Goal: Information Seeking & Learning: Learn about a topic

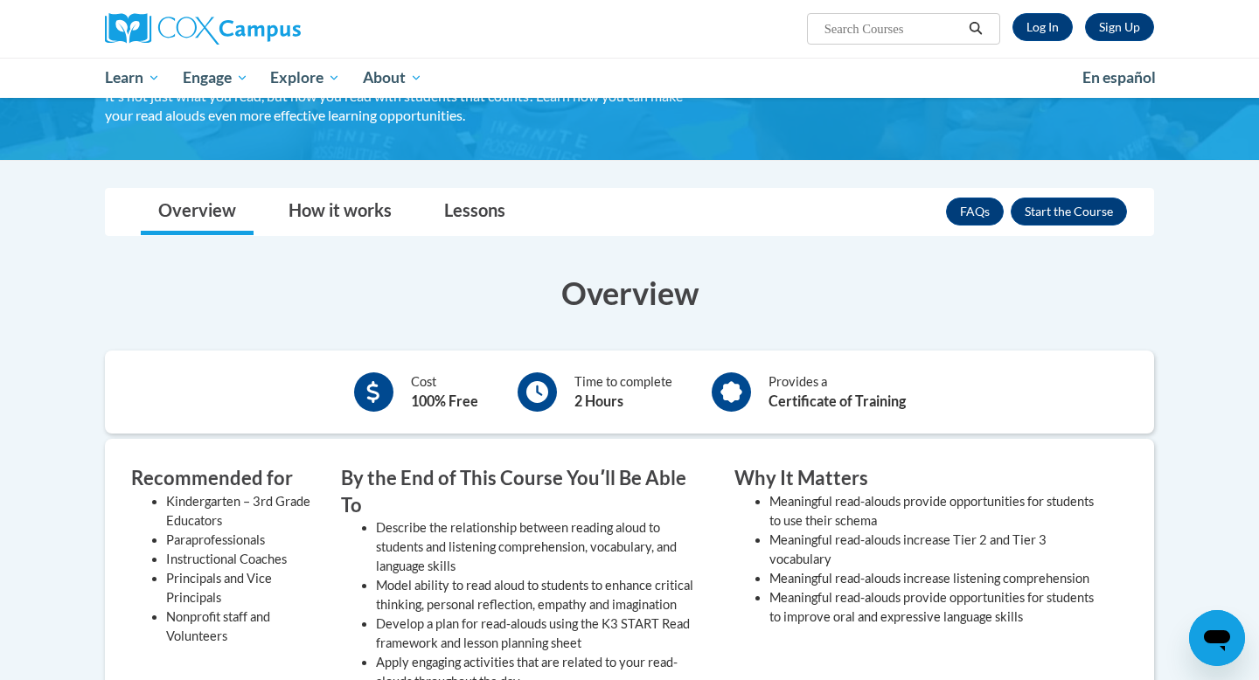
scroll to position [259, 0]
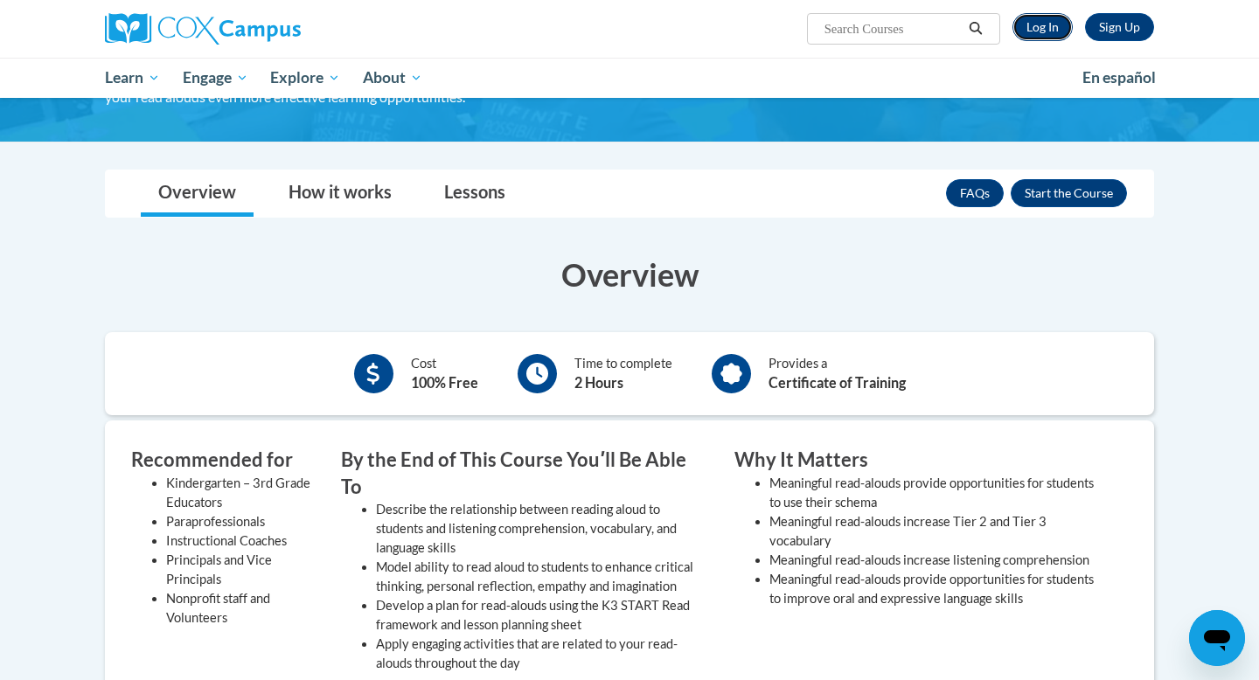
click at [1038, 36] on link "Log In" at bounding box center [1042, 27] width 60 height 28
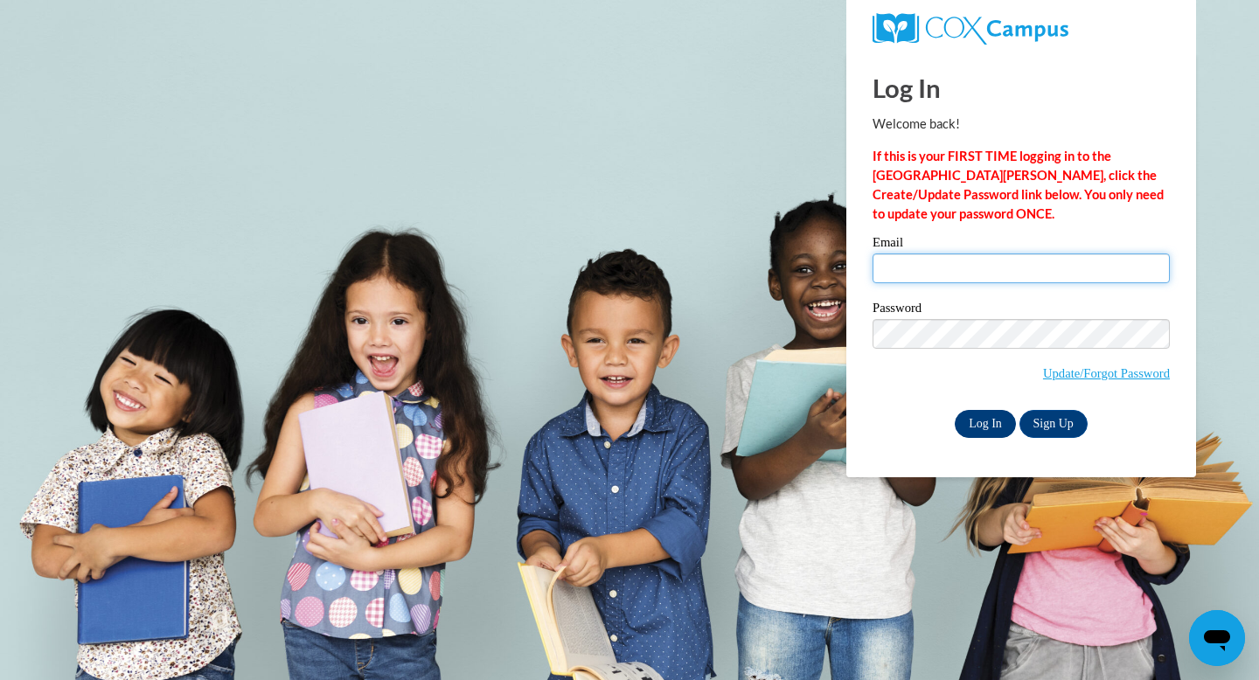
type input "bwallace@fannin.k12.ga.us"
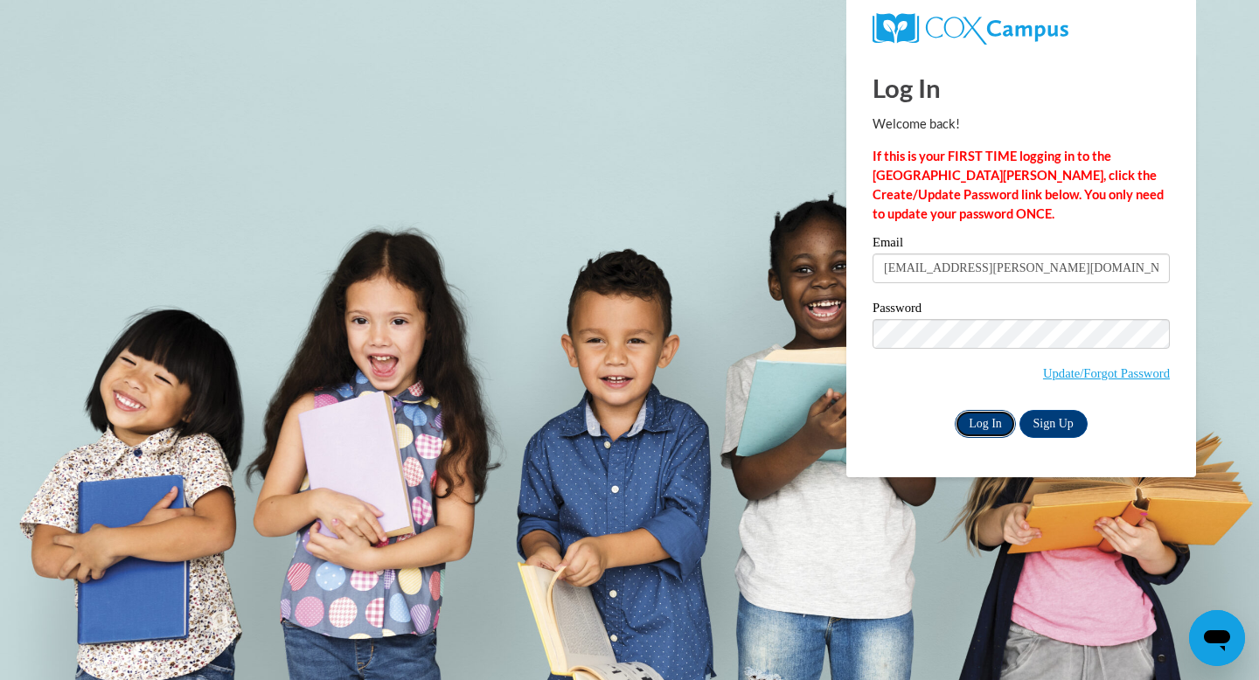
click at [980, 428] on input "Log In" at bounding box center [985, 424] width 61 height 28
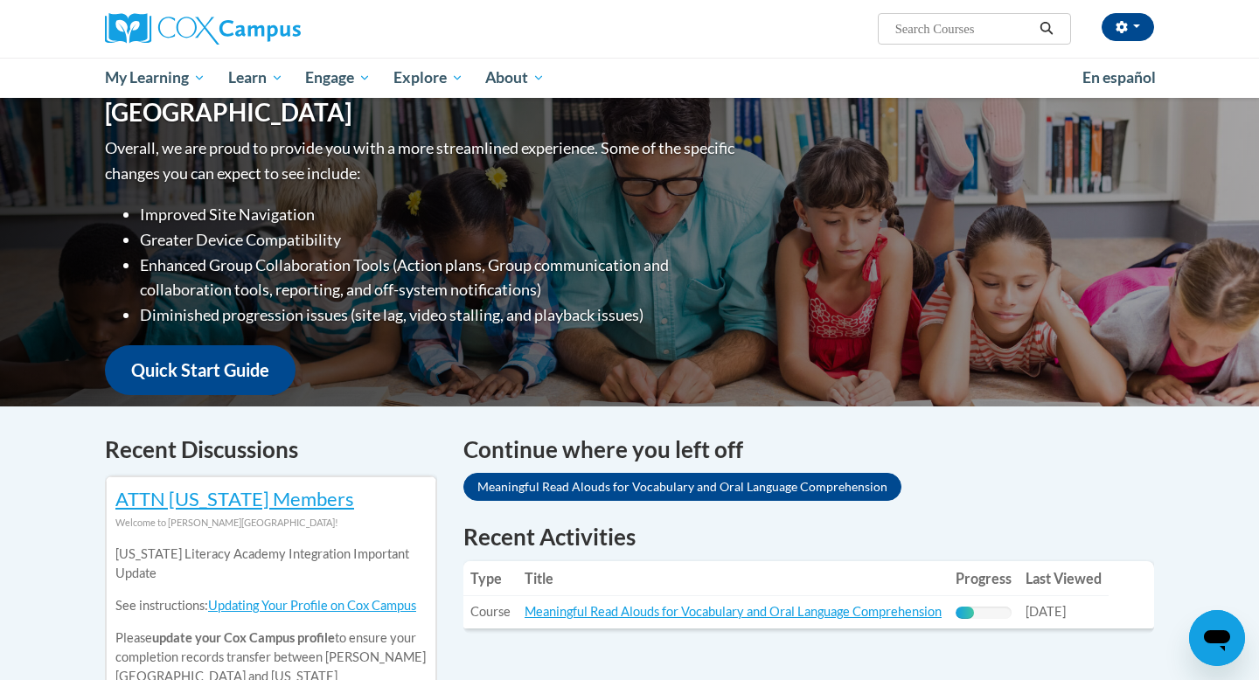
scroll to position [205, 0]
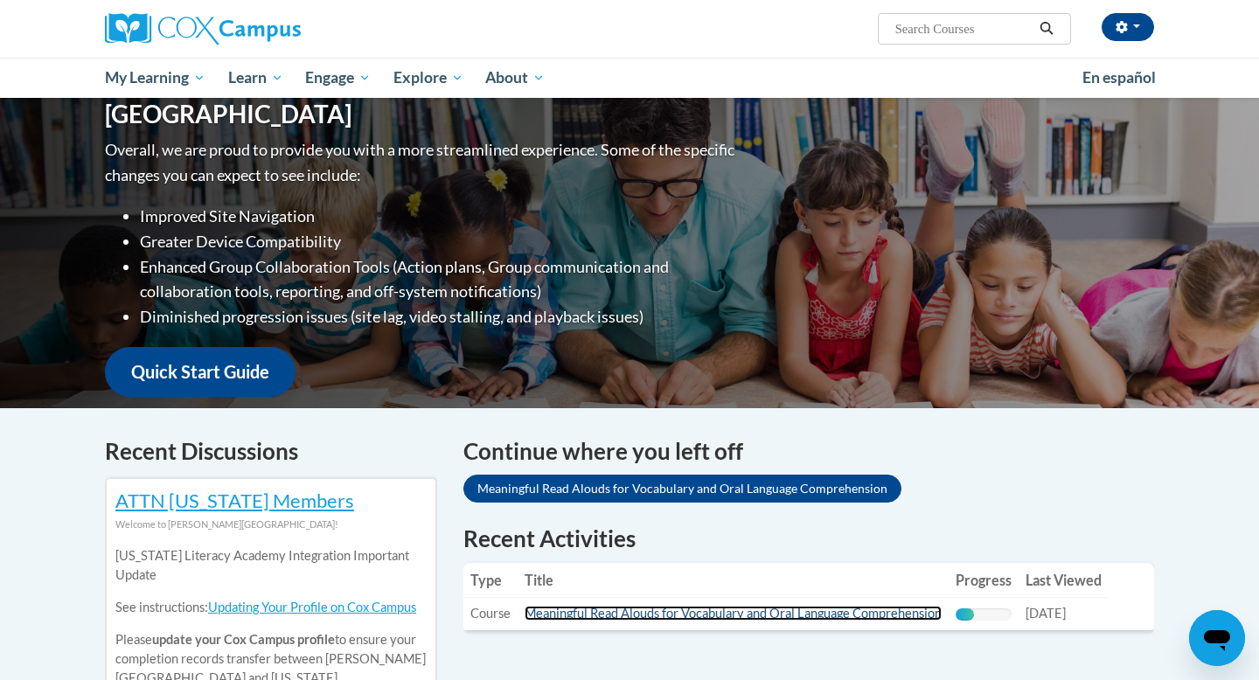
click at [819, 620] on link "Meaningful Read Alouds for Vocabulary and Oral Language Comprehension" at bounding box center [733, 613] width 417 height 15
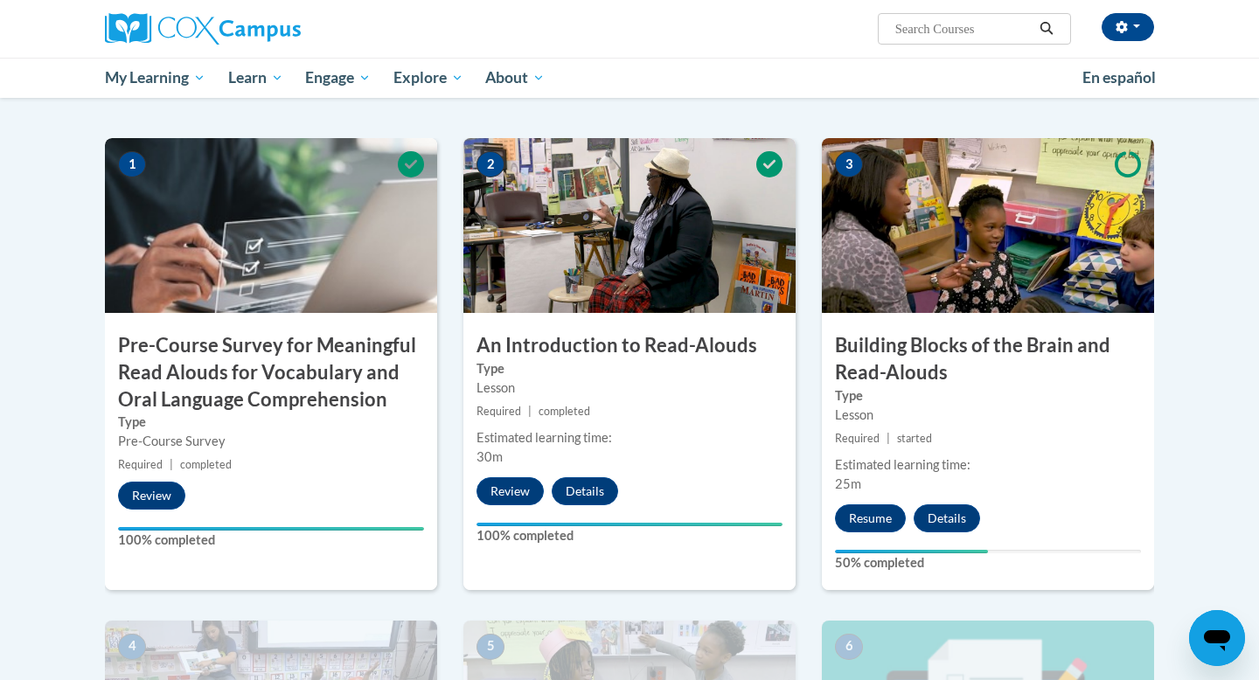
scroll to position [364, 0]
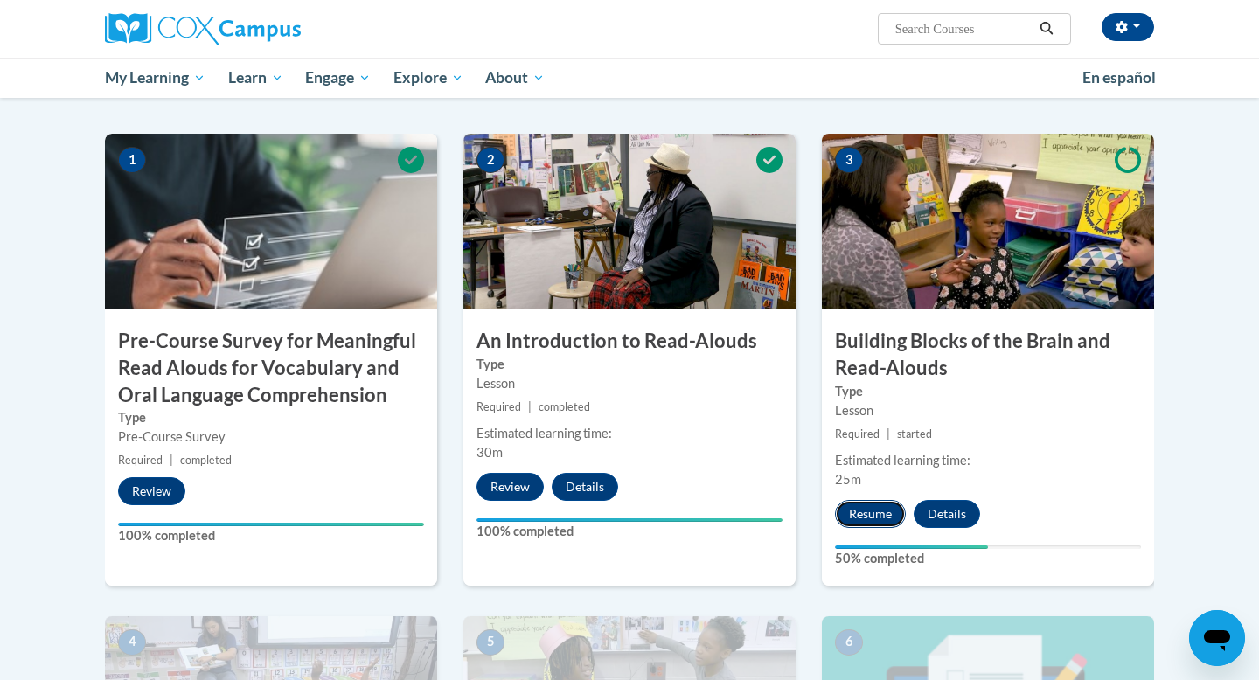
click at [878, 510] on button "Resume" at bounding box center [870, 514] width 71 height 28
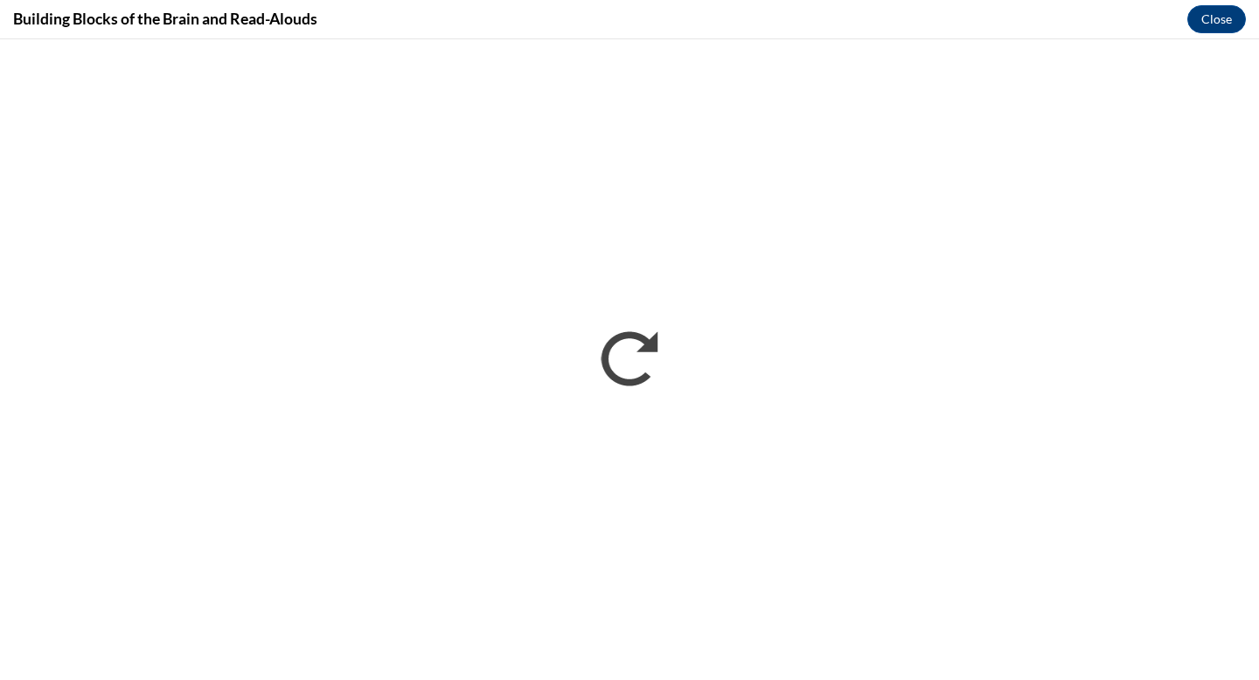
scroll to position [0, 0]
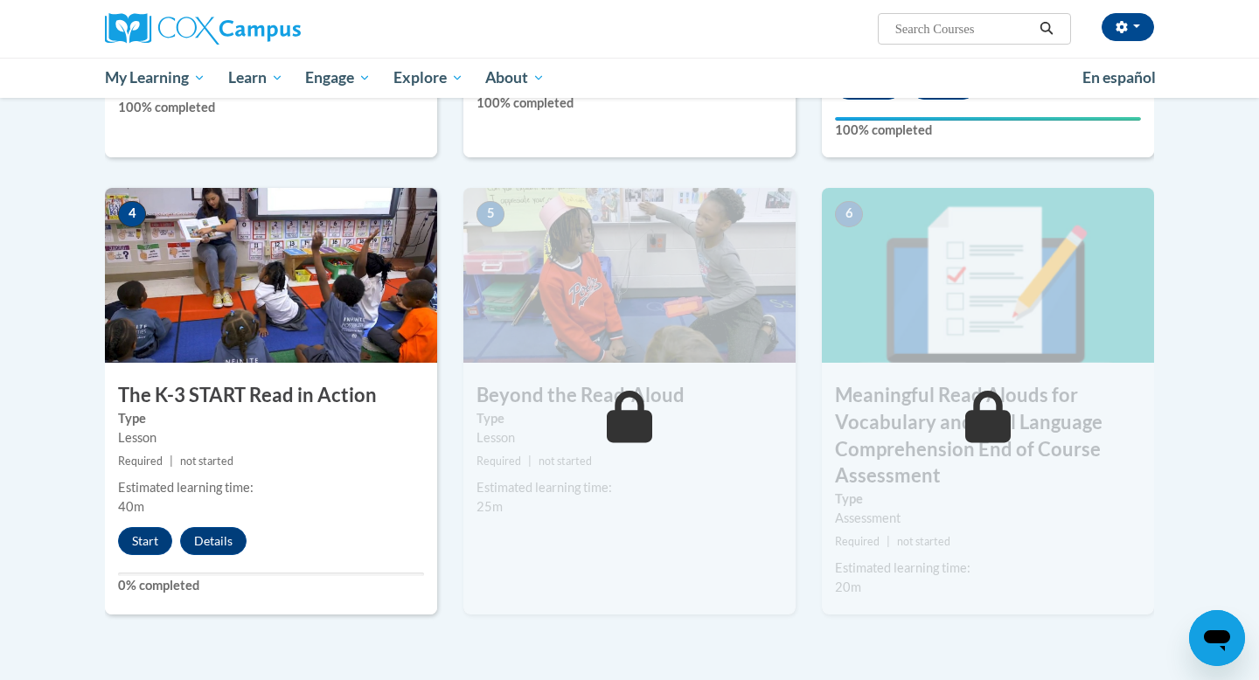
scroll to position [796, 0]
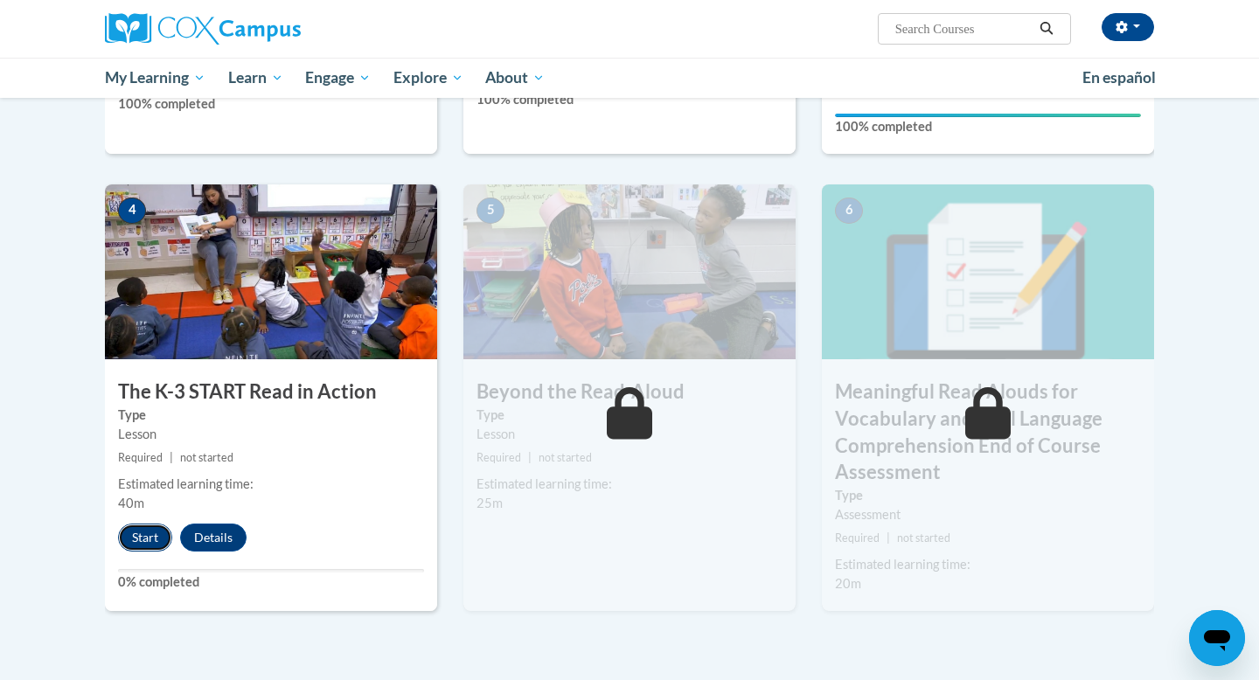
click at [130, 534] on button "Start" at bounding box center [145, 538] width 54 height 28
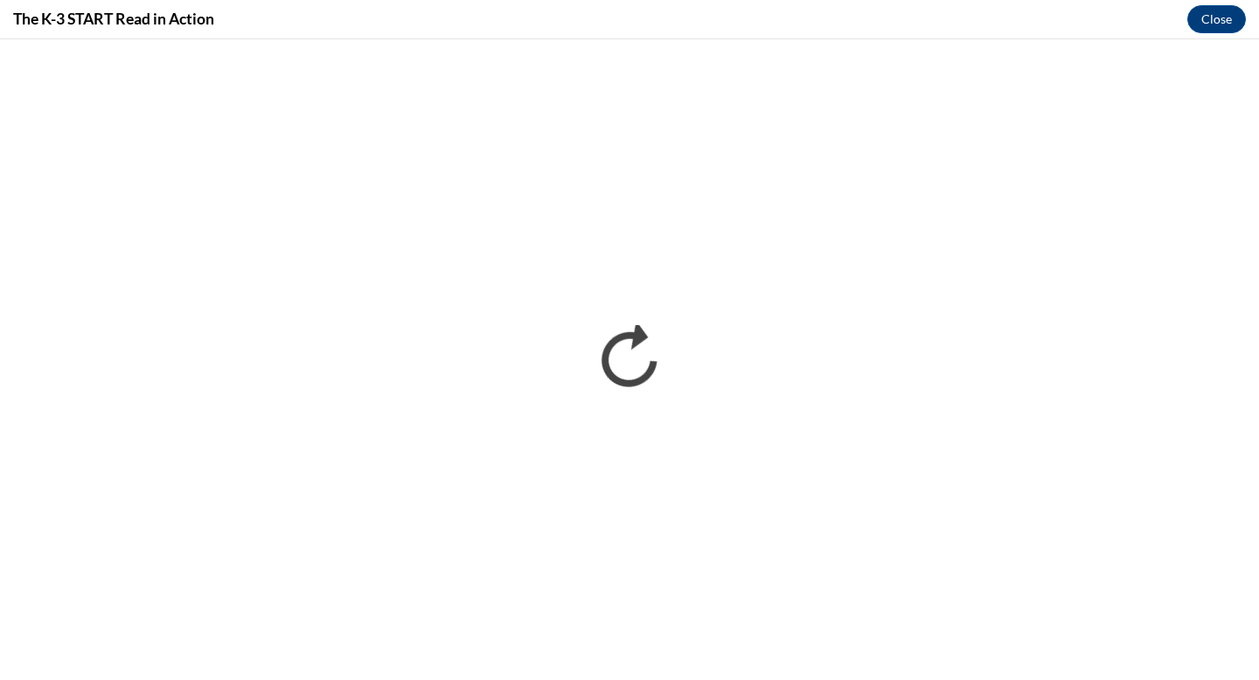
scroll to position [0, 0]
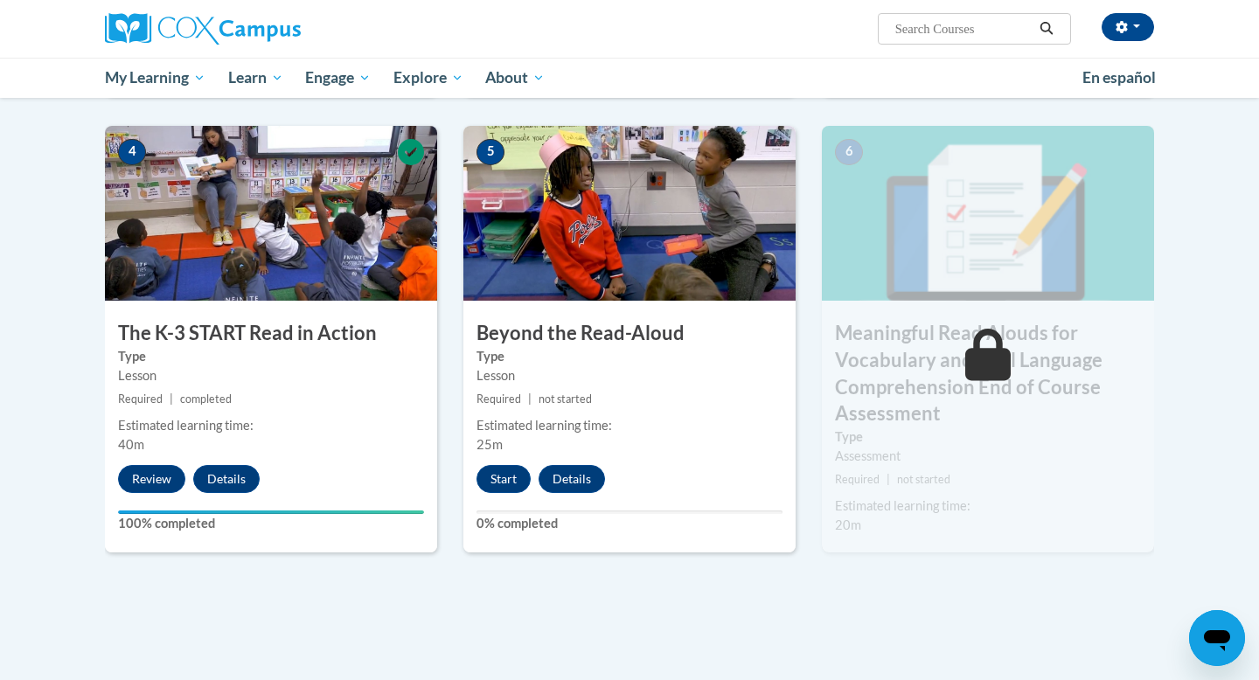
scroll to position [852, 0]
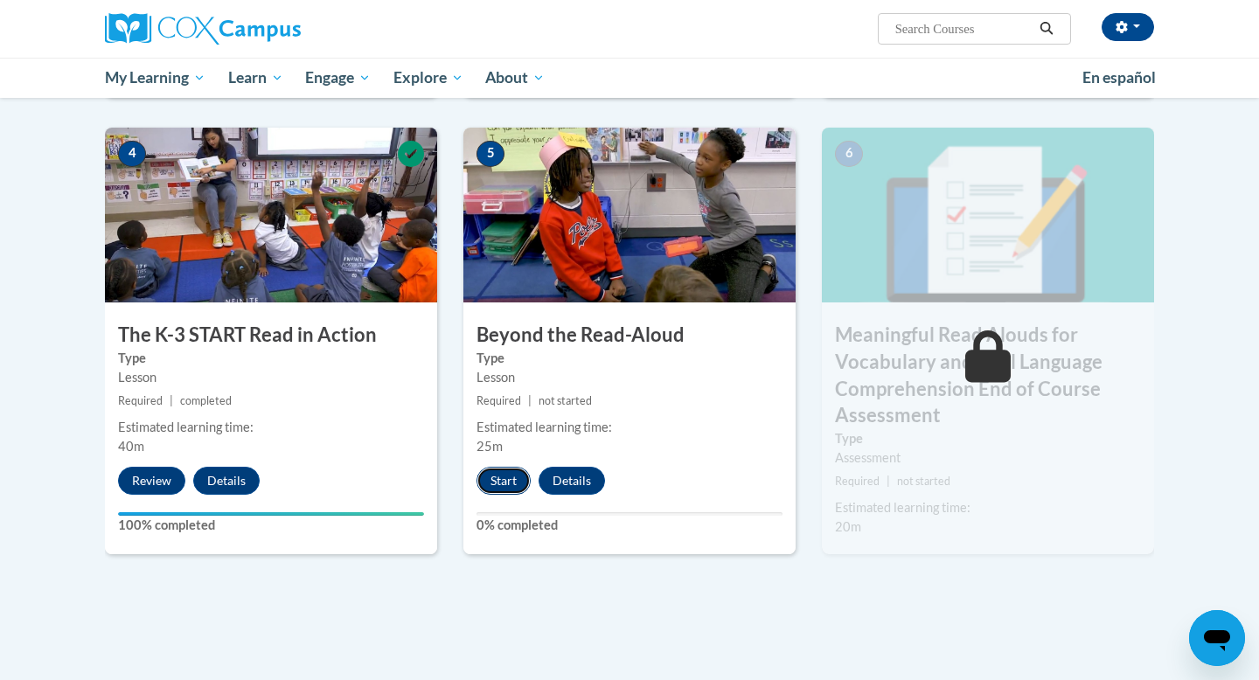
click at [518, 487] on button "Start" at bounding box center [503, 481] width 54 height 28
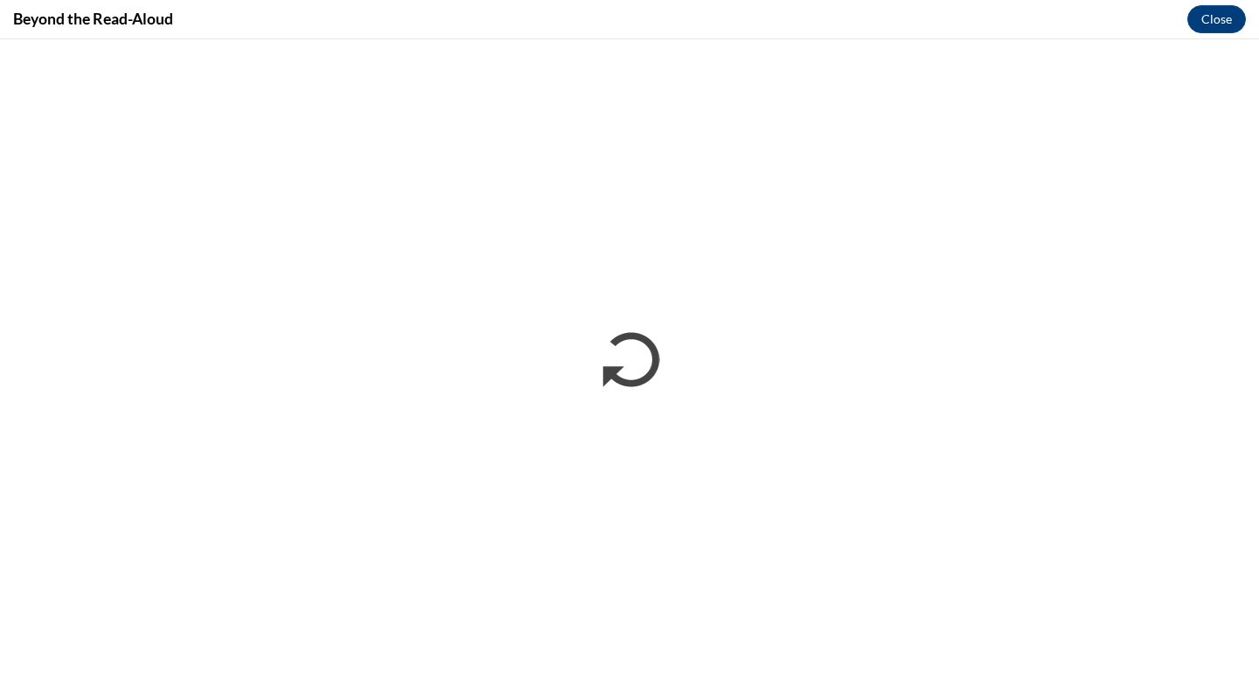
scroll to position [0, 0]
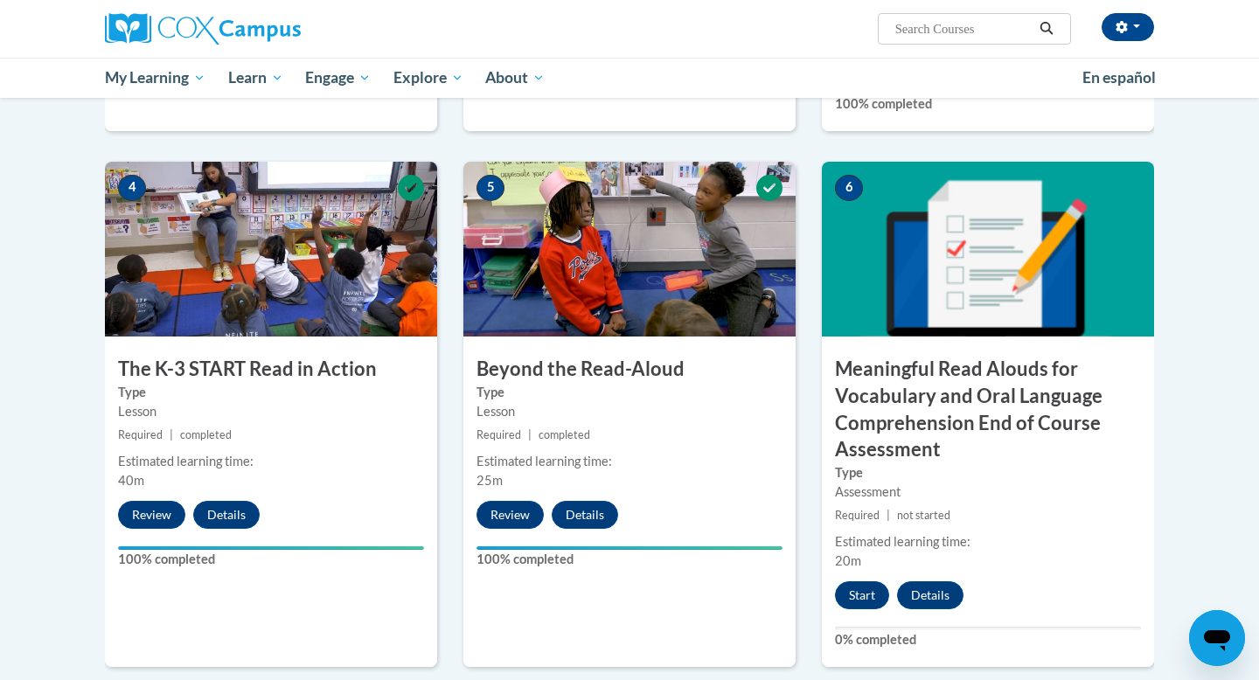
scroll to position [852, 0]
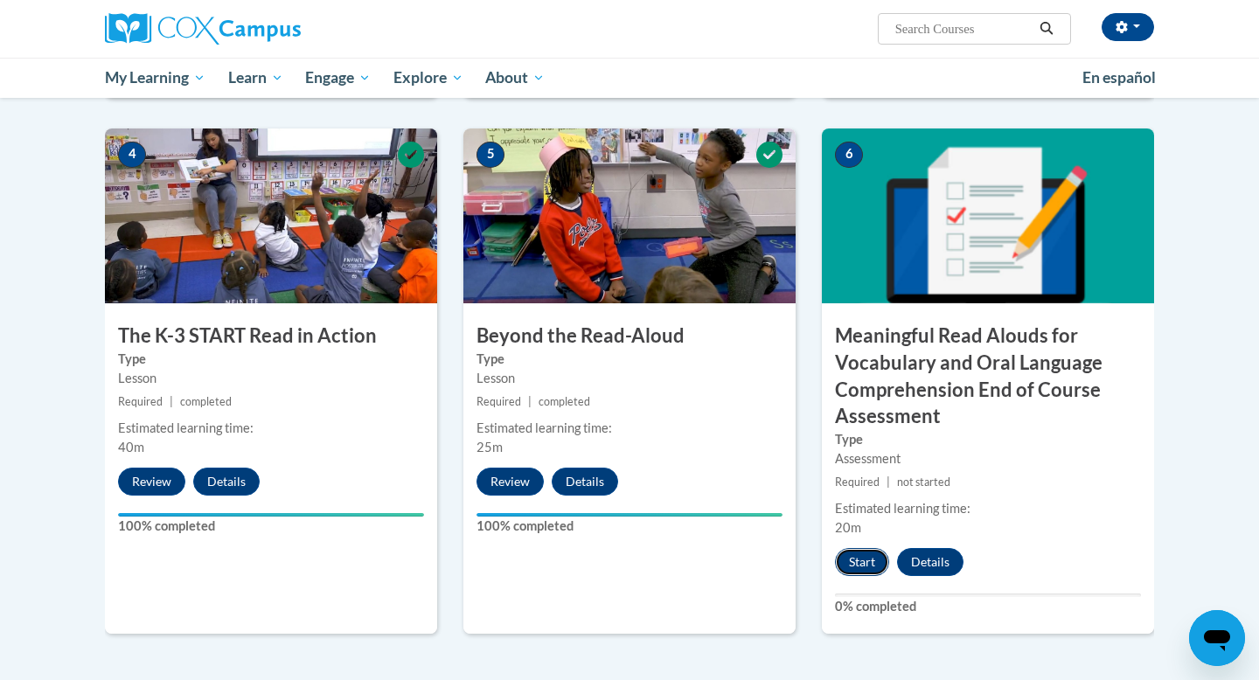
click at [864, 562] on button "Start" at bounding box center [862, 562] width 54 height 28
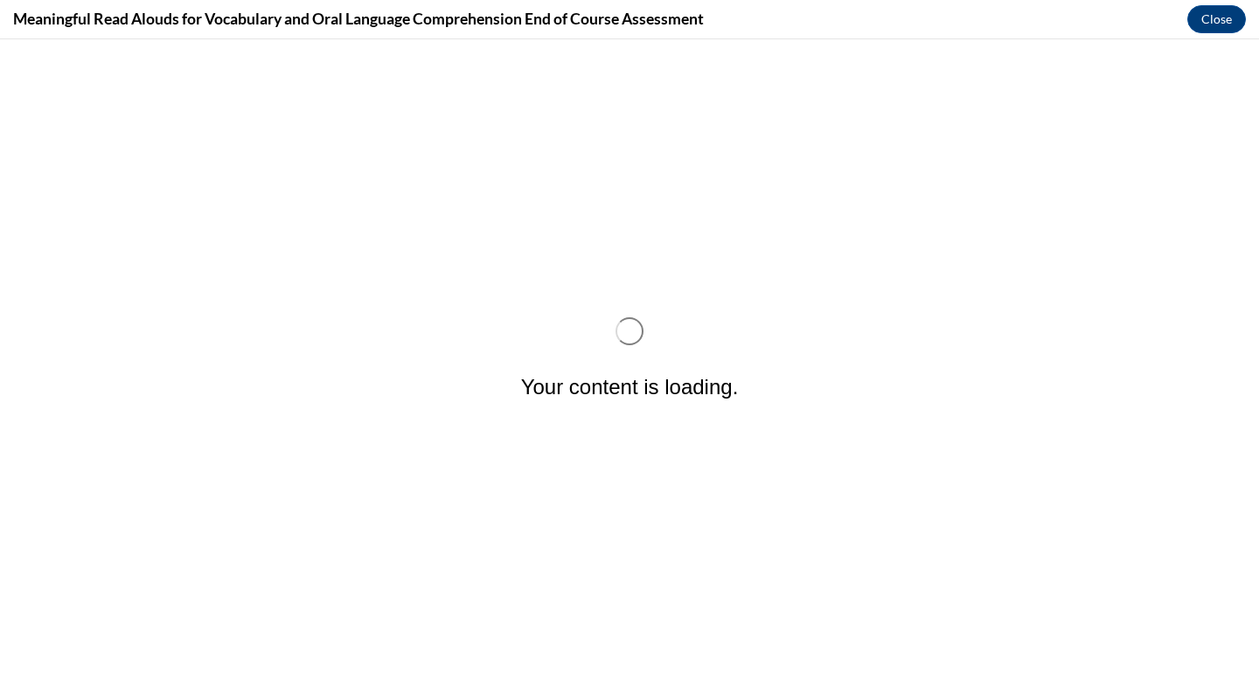
scroll to position [0, 0]
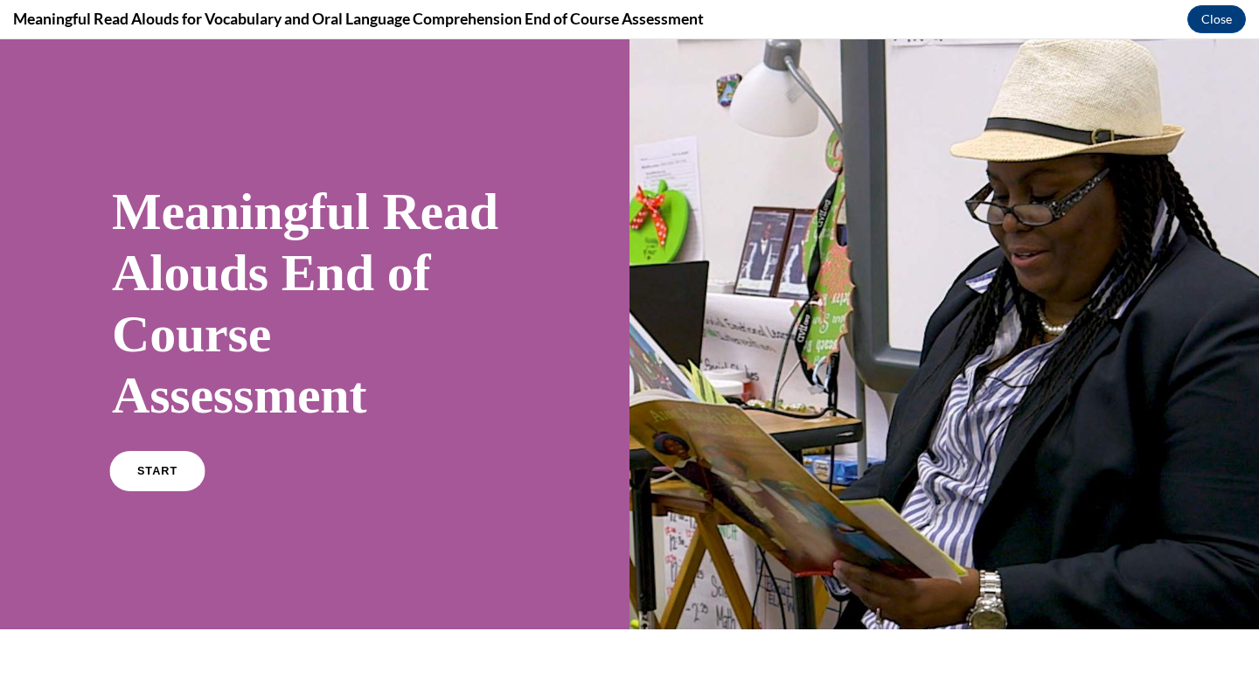
click at [179, 481] on link "START" at bounding box center [156, 471] width 95 height 40
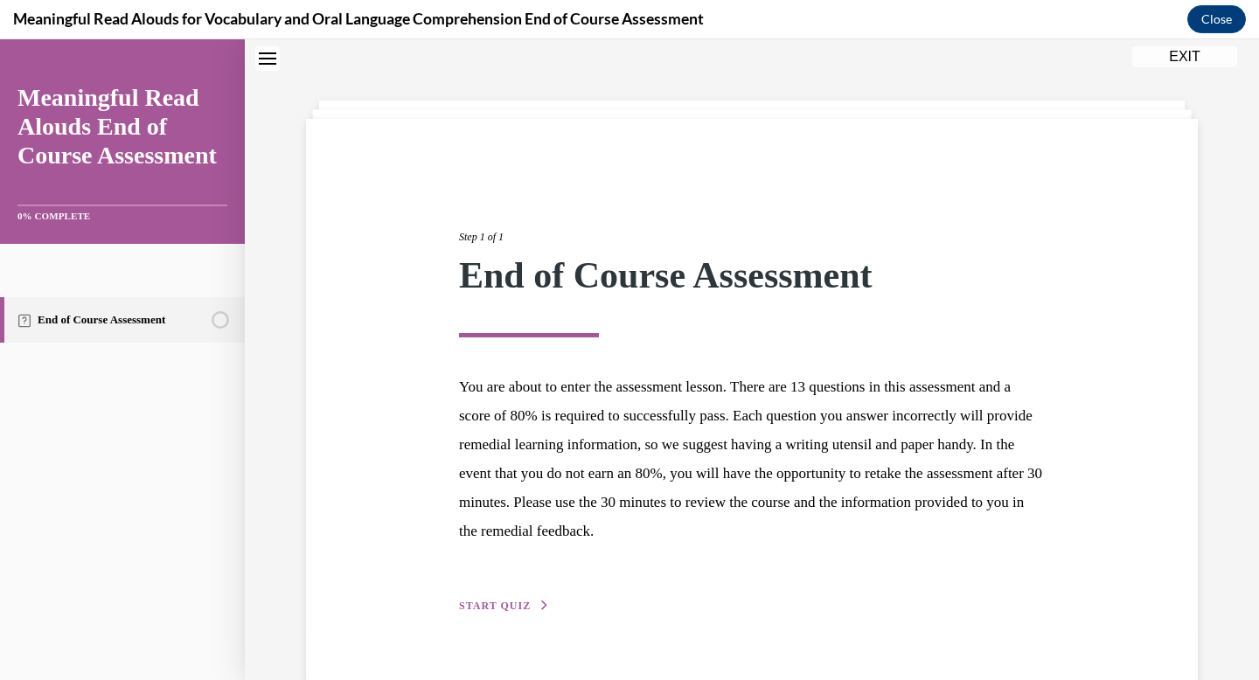
scroll to position [94, 0]
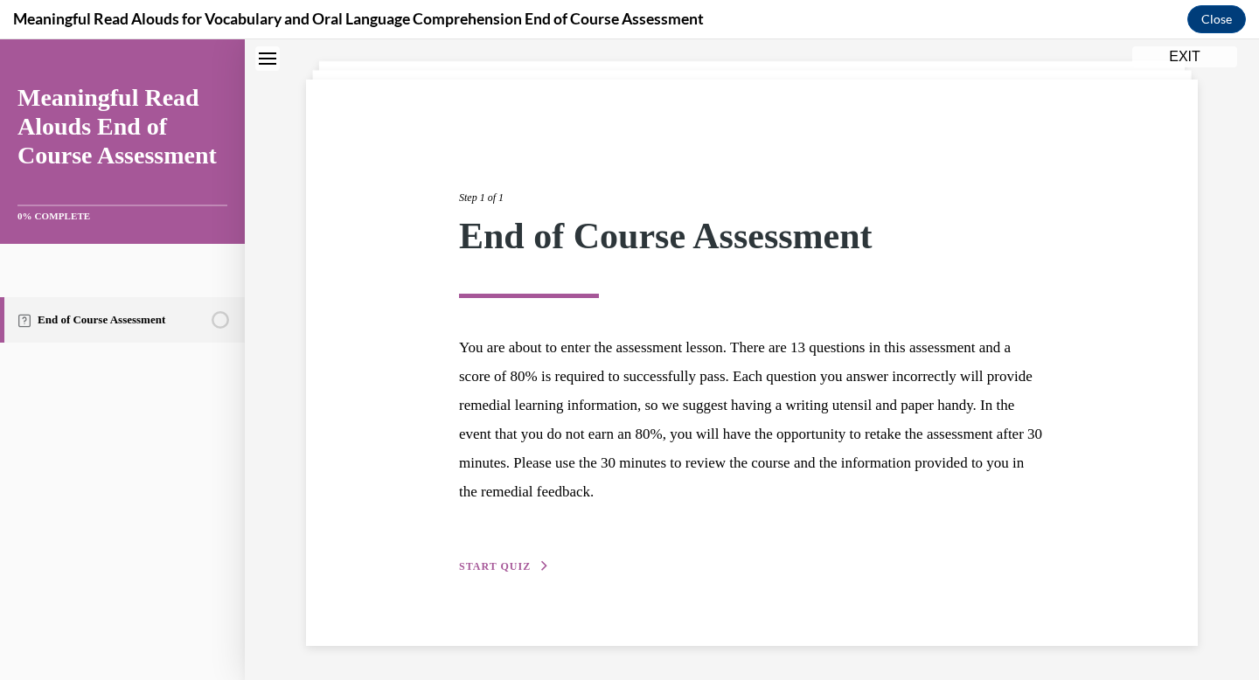
click at [509, 564] on span "START QUIZ" at bounding box center [495, 566] width 72 height 12
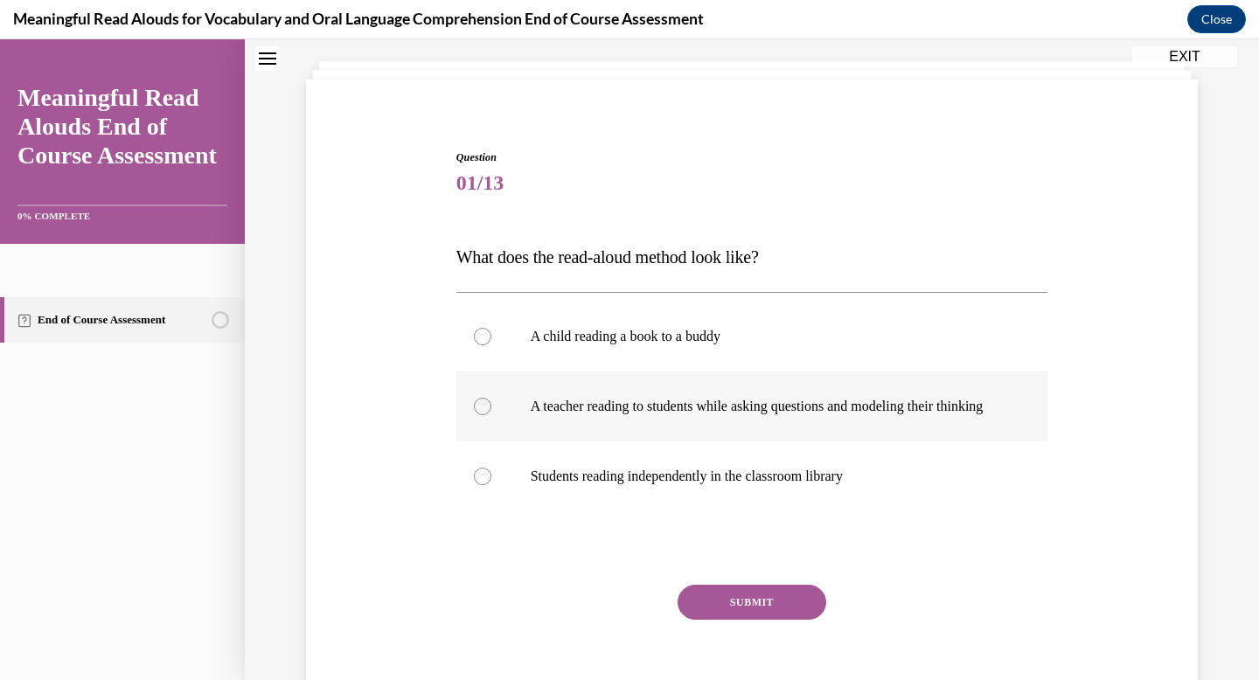
click at [649, 404] on p "A teacher reading to students while asking questions and modeling their thinking" at bounding box center [768, 406] width 474 height 17
click at [491, 404] on input "A teacher reading to students while asking questions and modeling their thinking" at bounding box center [482, 406] width 17 height 17
radio input "true"
click at [727, 620] on button "SUBMIT" at bounding box center [752, 602] width 149 height 35
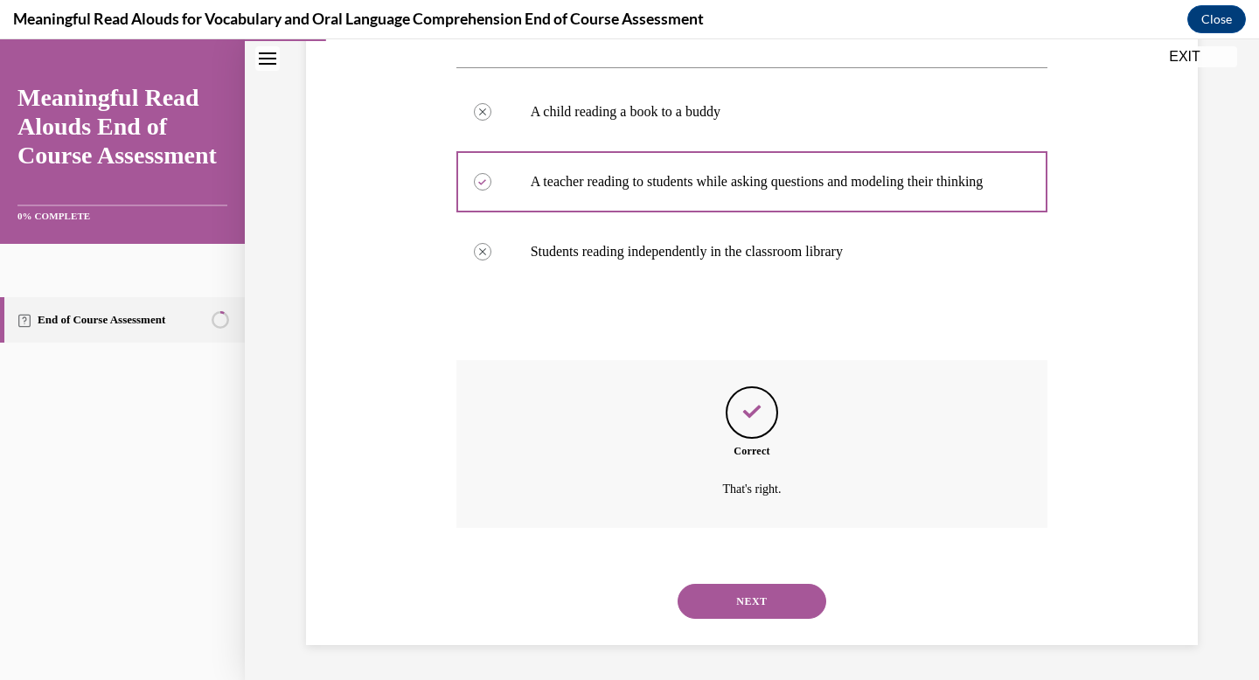
click at [744, 601] on button "NEXT" at bounding box center [752, 601] width 149 height 35
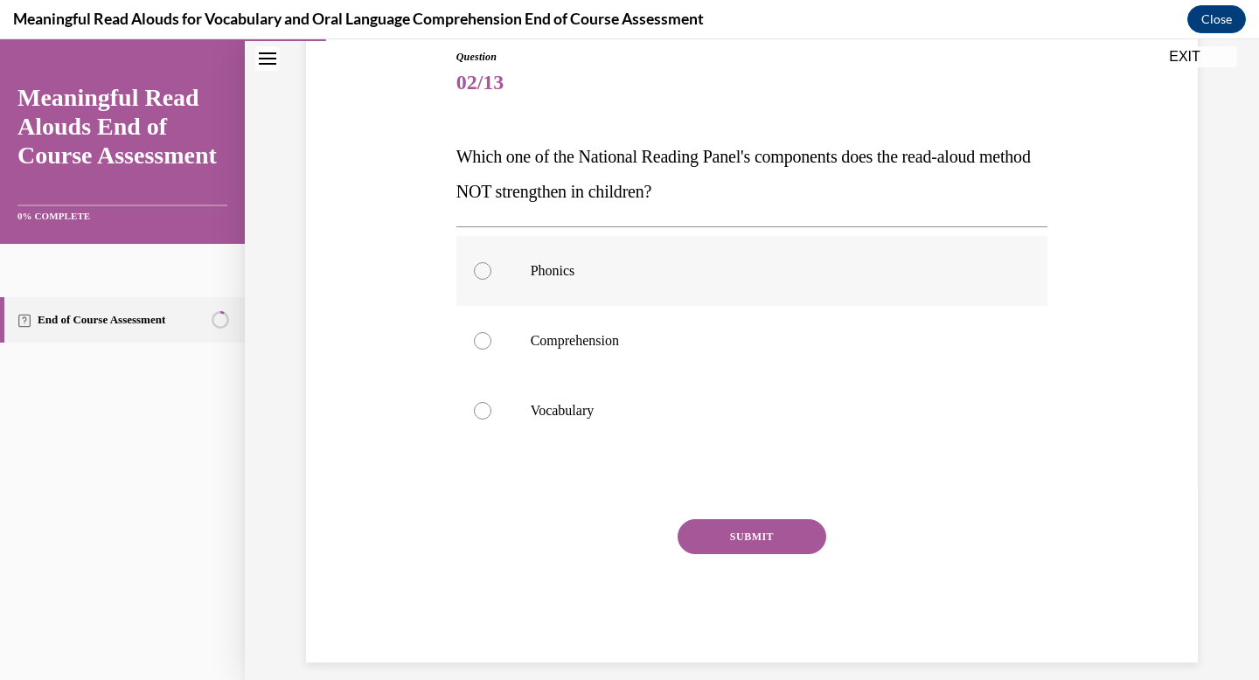
click at [664, 280] on label "Phonics" at bounding box center [752, 271] width 592 height 70
click at [491, 280] on input "Phonics" at bounding box center [482, 270] width 17 height 17
radio input "true"
click at [749, 542] on button "SUBMIT" at bounding box center [752, 536] width 149 height 35
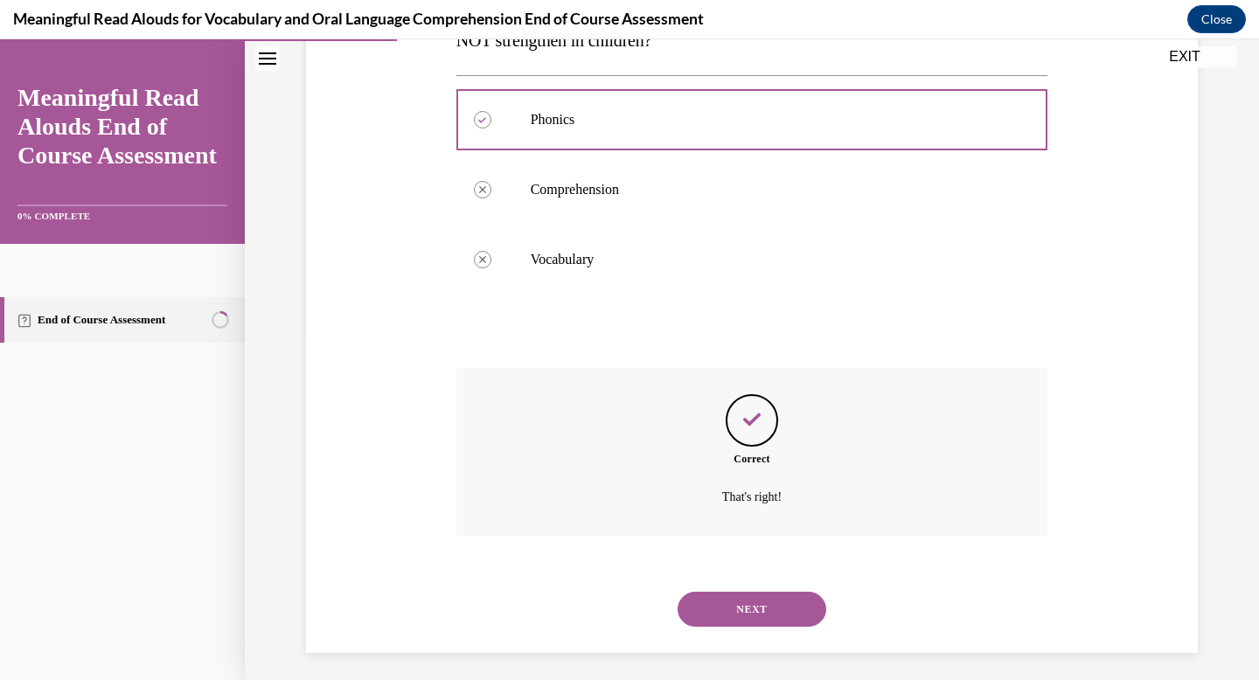
scroll to position [353, 0]
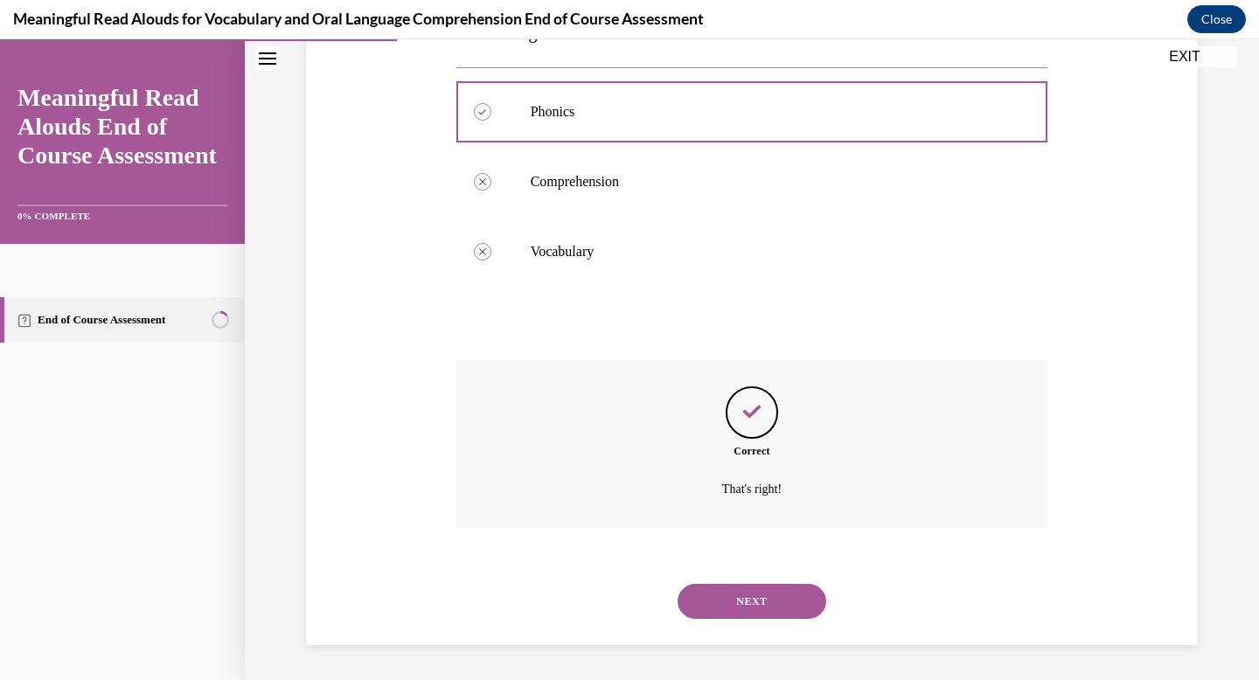
click at [744, 592] on button "NEXT" at bounding box center [752, 601] width 149 height 35
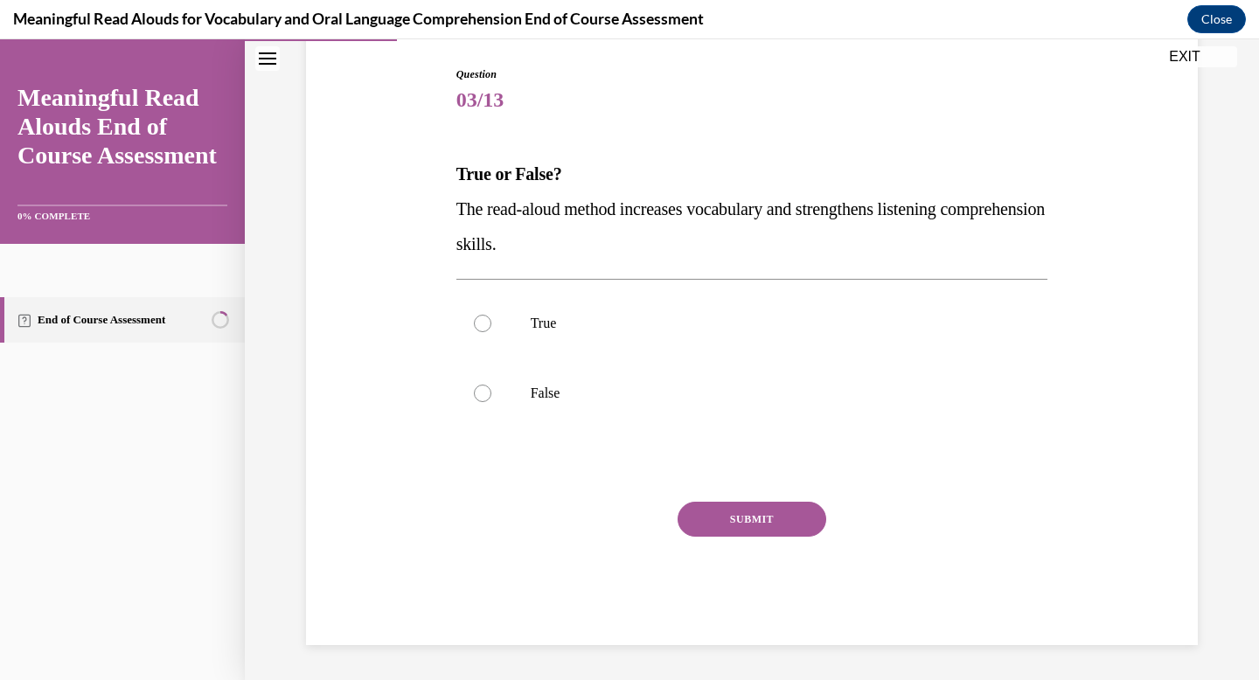
scroll to position [177, 0]
click at [710, 323] on p "True" at bounding box center [768, 323] width 474 height 17
click at [491, 323] on input "True" at bounding box center [482, 323] width 17 height 17
radio input "true"
click at [761, 525] on button "SUBMIT" at bounding box center [752, 519] width 149 height 35
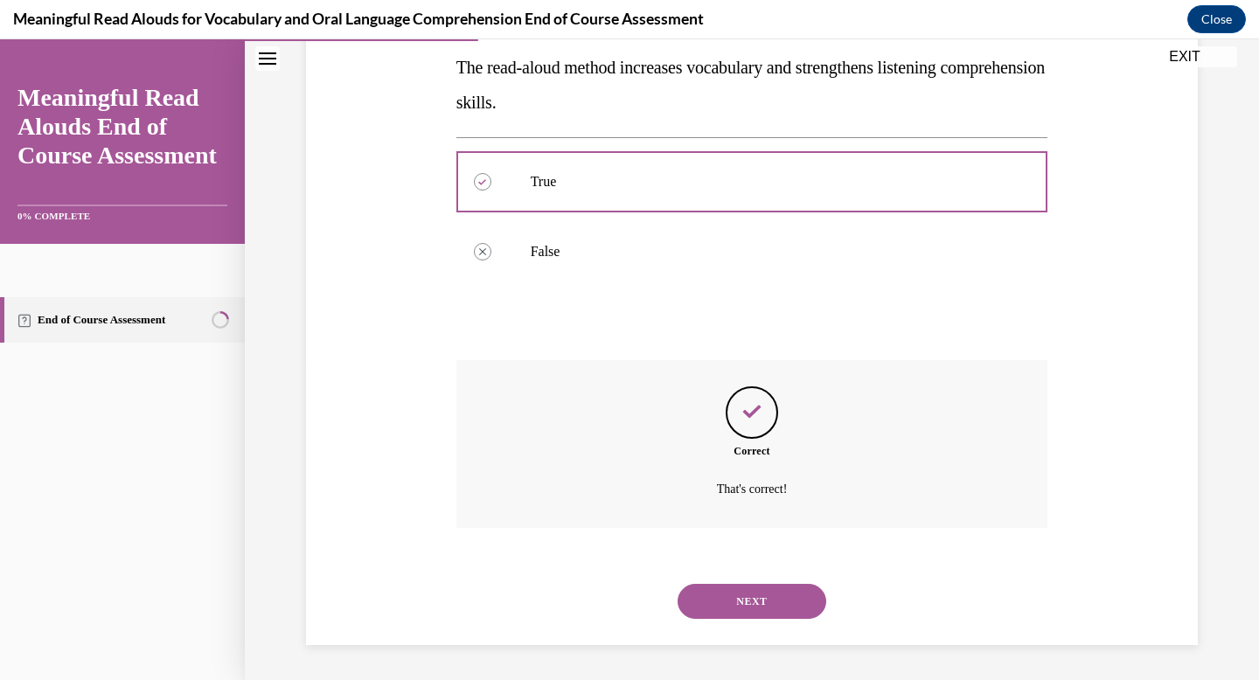
click at [750, 608] on button "NEXT" at bounding box center [752, 601] width 149 height 35
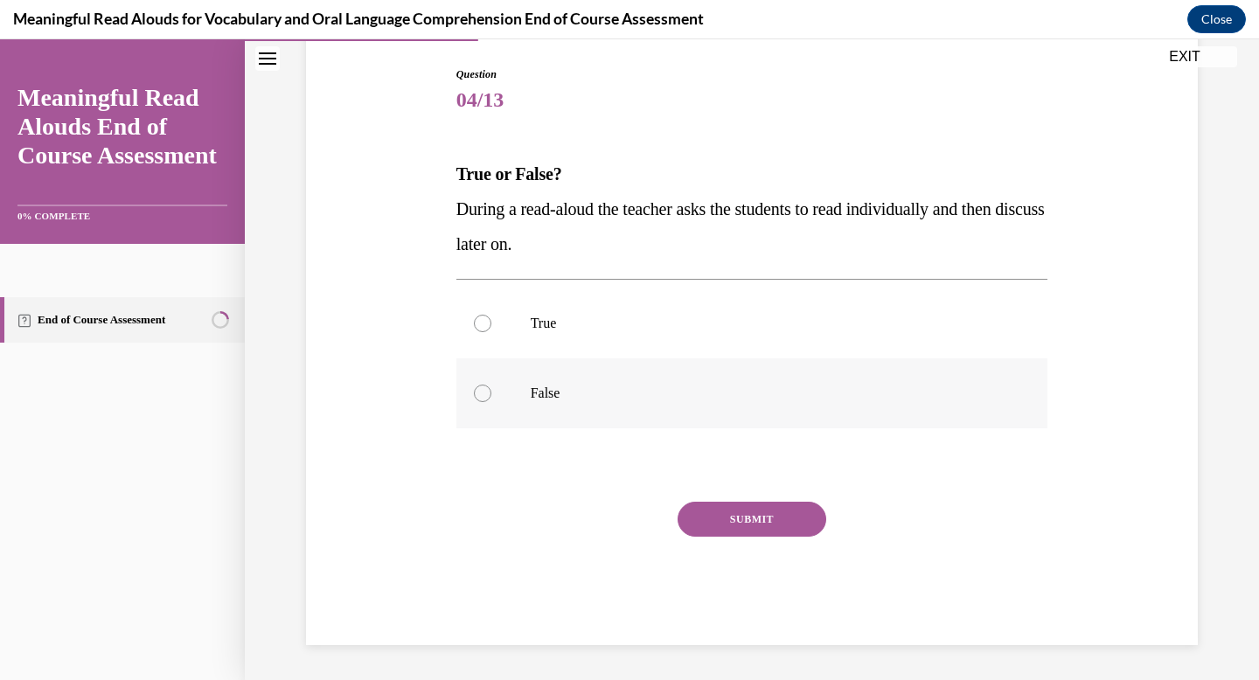
click at [671, 390] on p "False" at bounding box center [768, 393] width 474 height 17
click at [491, 390] on input "False" at bounding box center [482, 393] width 17 height 17
radio input "true"
click at [722, 518] on button "SUBMIT" at bounding box center [752, 519] width 149 height 35
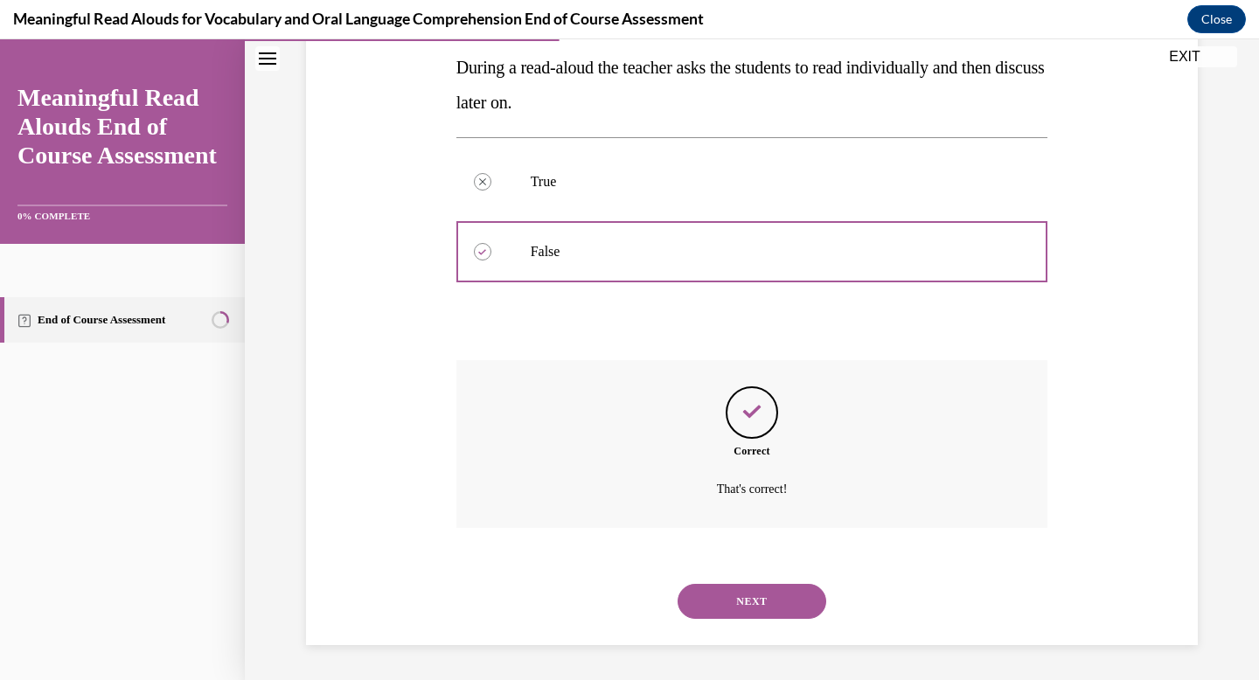
click at [743, 601] on button "NEXT" at bounding box center [752, 601] width 149 height 35
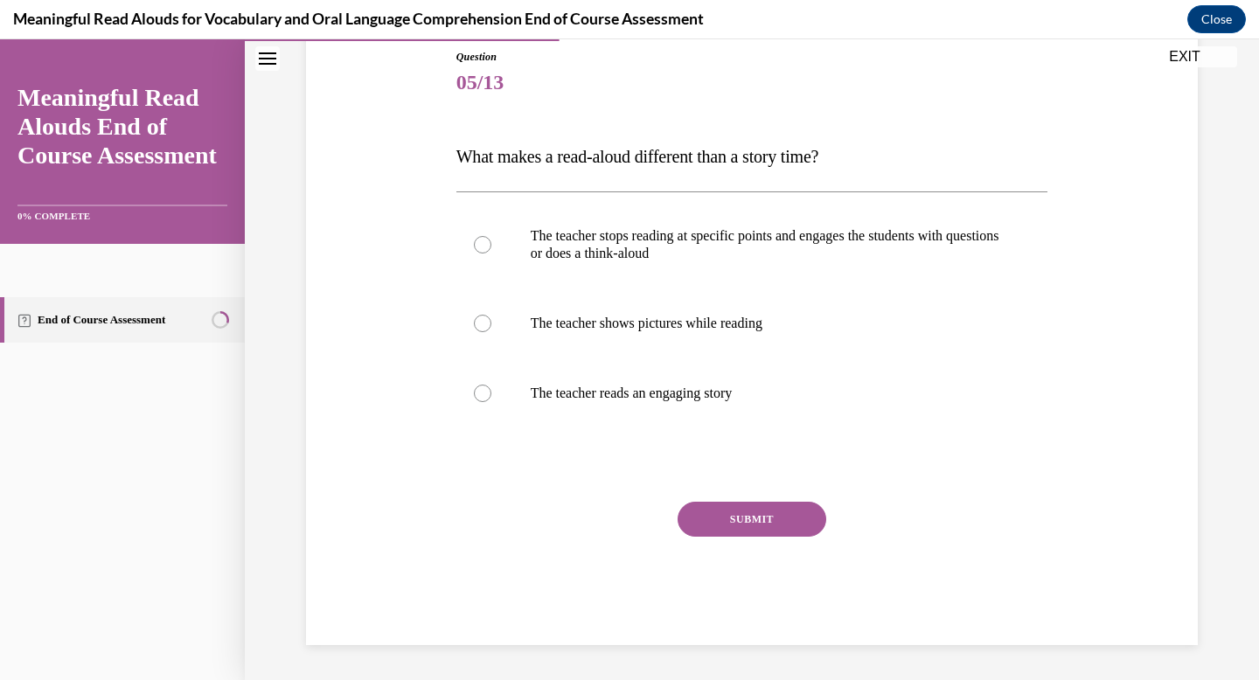
scroll to position [194, 0]
click at [761, 262] on label "The teacher stops reading at specific points and engages the students with ques…" at bounding box center [752, 244] width 592 height 87
click at [491, 254] on input "The teacher stops reading at specific points and engages the students with ques…" at bounding box center [482, 244] width 17 height 17
radio input "true"
click at [751, 524] on button "SUBMIT" at bounding box center [752, 519] width 149 height 35
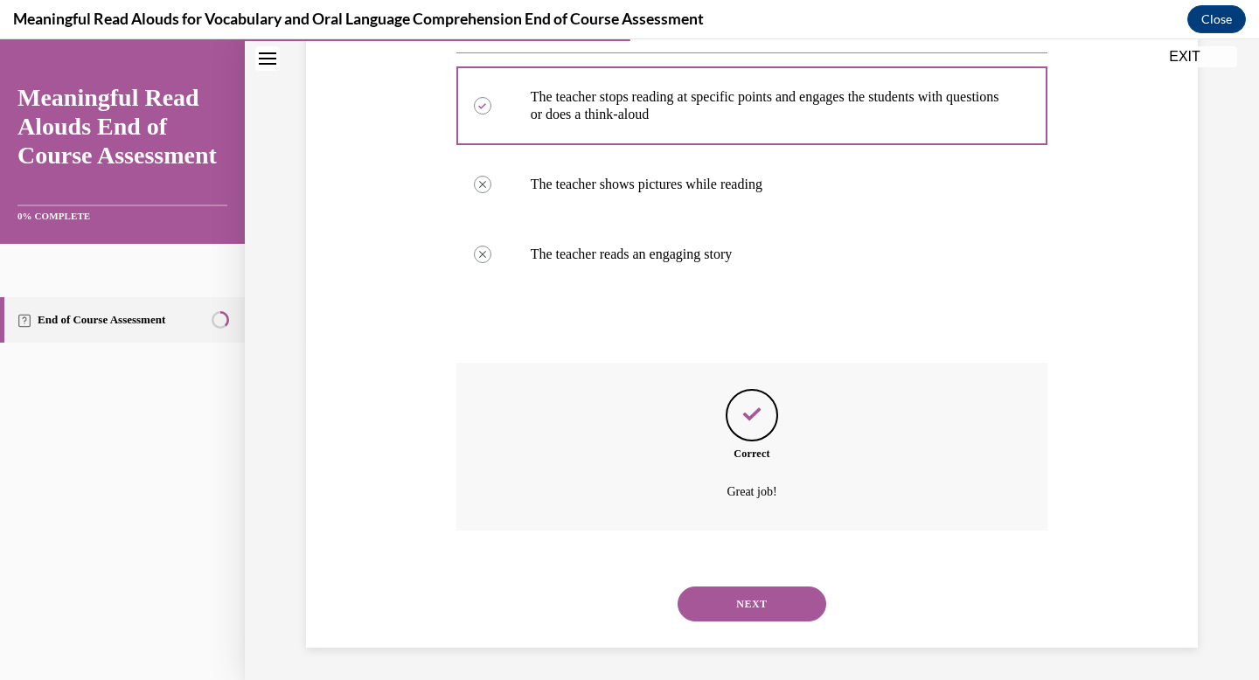
scroll to position [336, 0]
click at [753, 600] on button "NEXT" at bounding box center [752, 601] width 149 height 35
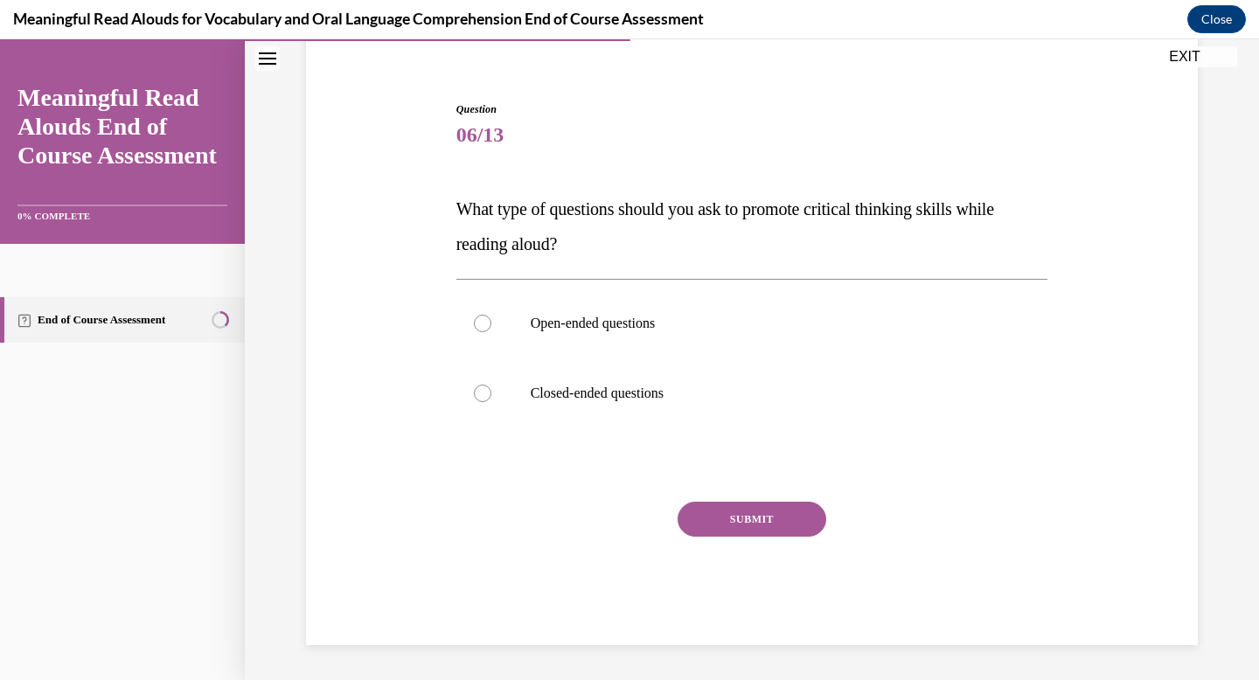
scroll to position [142, 0]
click at [728, 323] on p "Open-ended questions" at bounding box center [768, 323] width 474 height 17
click at [491, 323] on input "Open-ended questions" at bounding box center [482, 323] width 17 height 17
radio input "true"
click at [741, 521] on button "SUBMIT" at bounding box center [752, 519] width 149 height 35
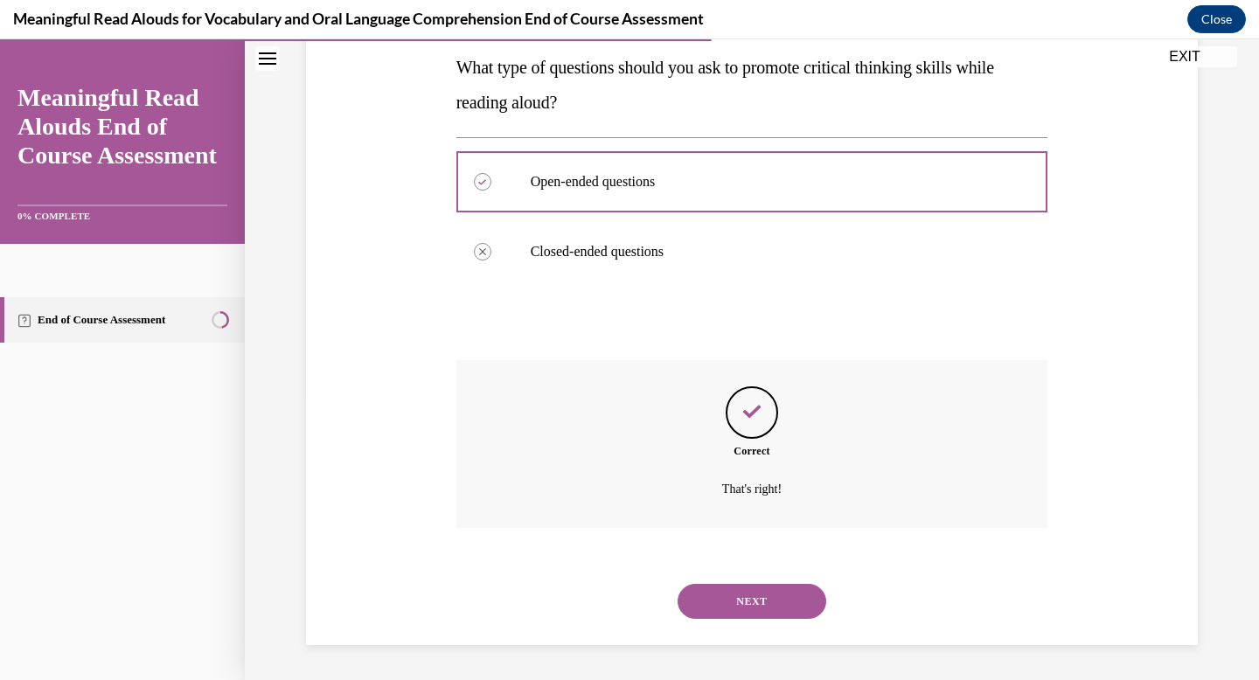
click at [745, 596] on button "NEXT" at bounding box center [752, 601] width 149 height 35
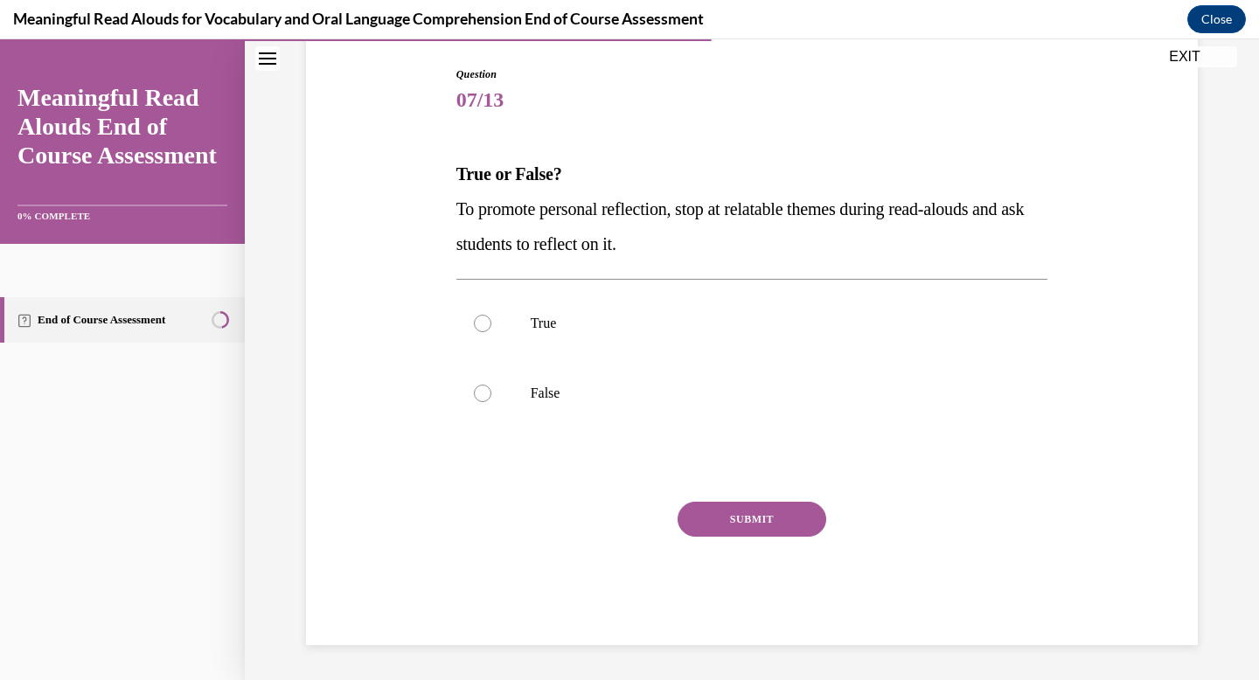
scroll to position [177, 0]
click at [691, 338] on label "True" at bounding box center [752, 324] width 592 height 70
click at [491, 332] on input "True" at bounding box center [482, 323] width 17 height 17
radio input "true"
click at [742, 538] on div "SUBMIT" at bounding box center [752, 545] width 592 height 87
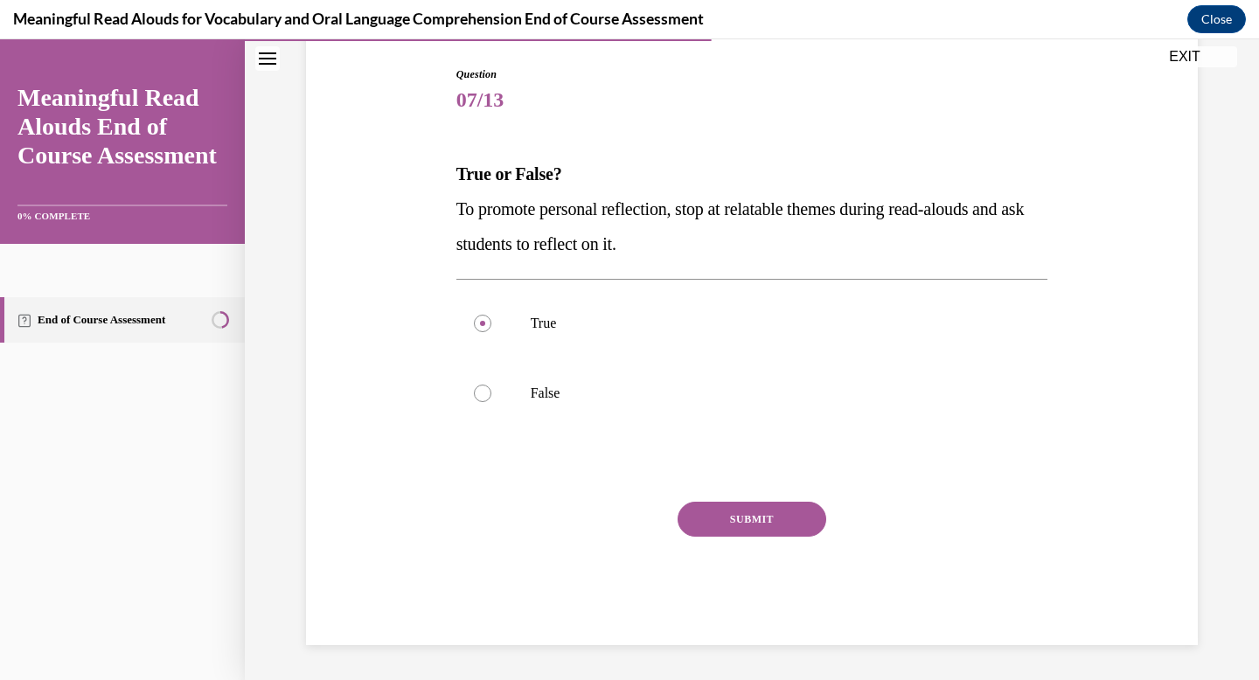
click at [743, 525] on button "SUBMIT" at bounding box center [752, 519] width 149 height 35
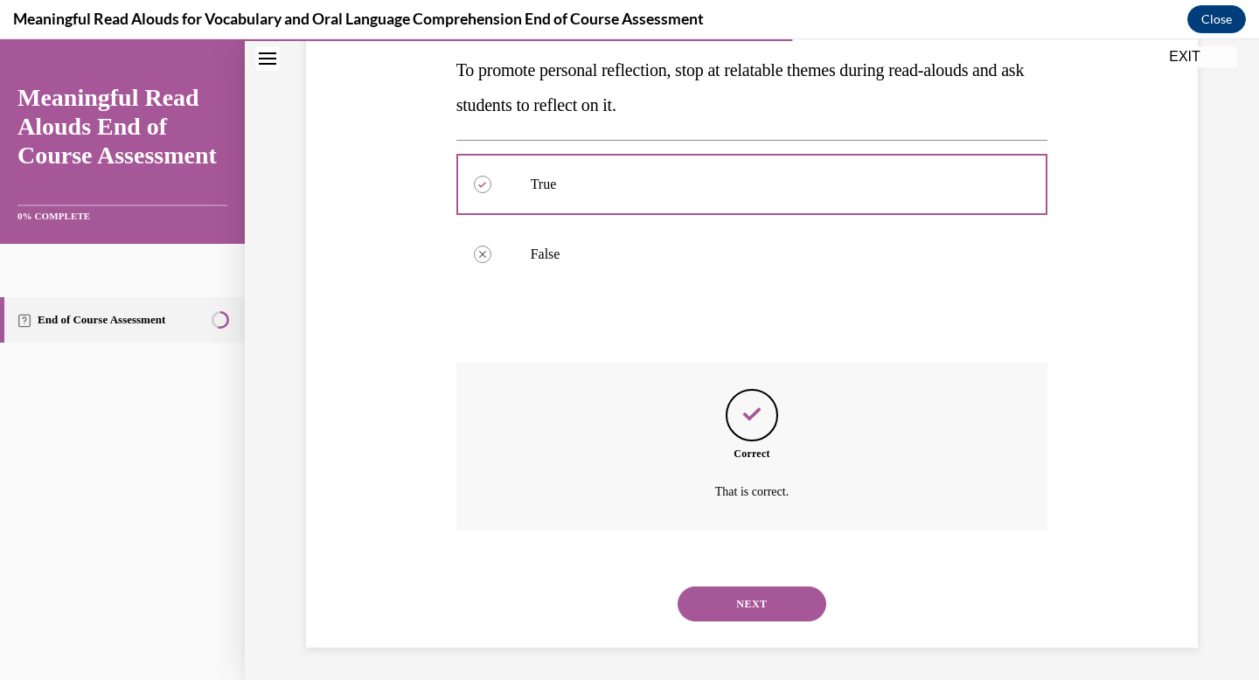
scroll to position [318, 0]
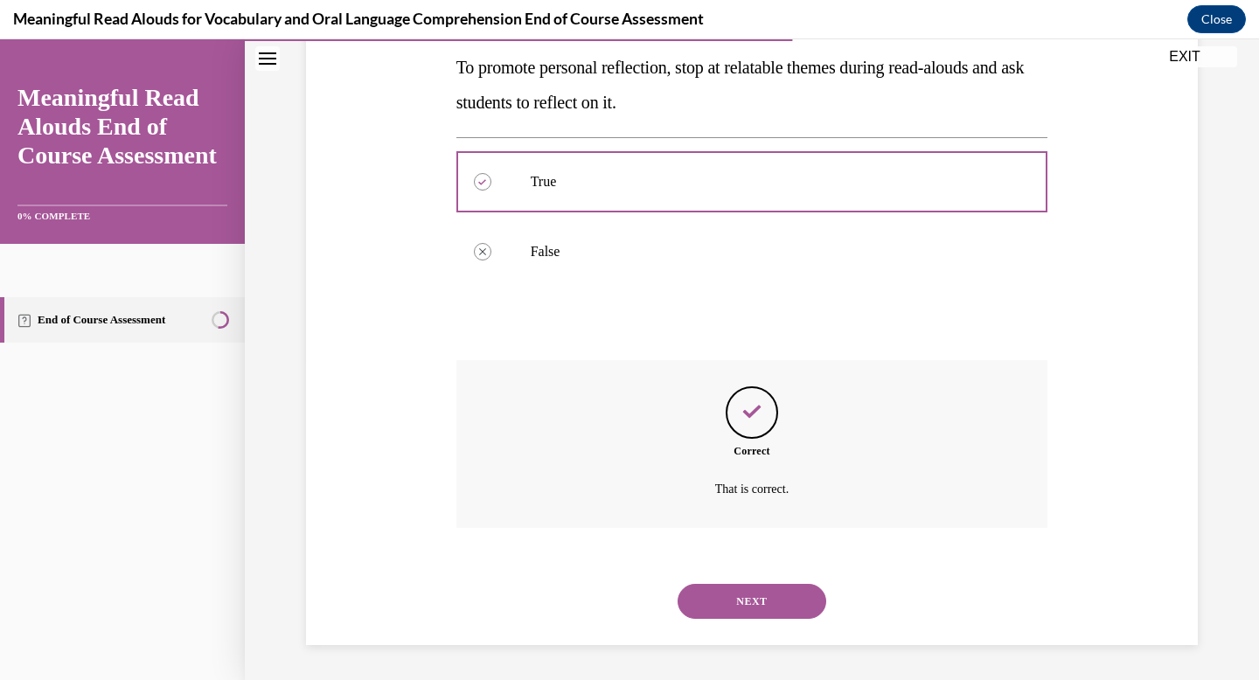
click at [742, 588] on button "NEXT" at bounding box center [752, 601] width 149 height 35
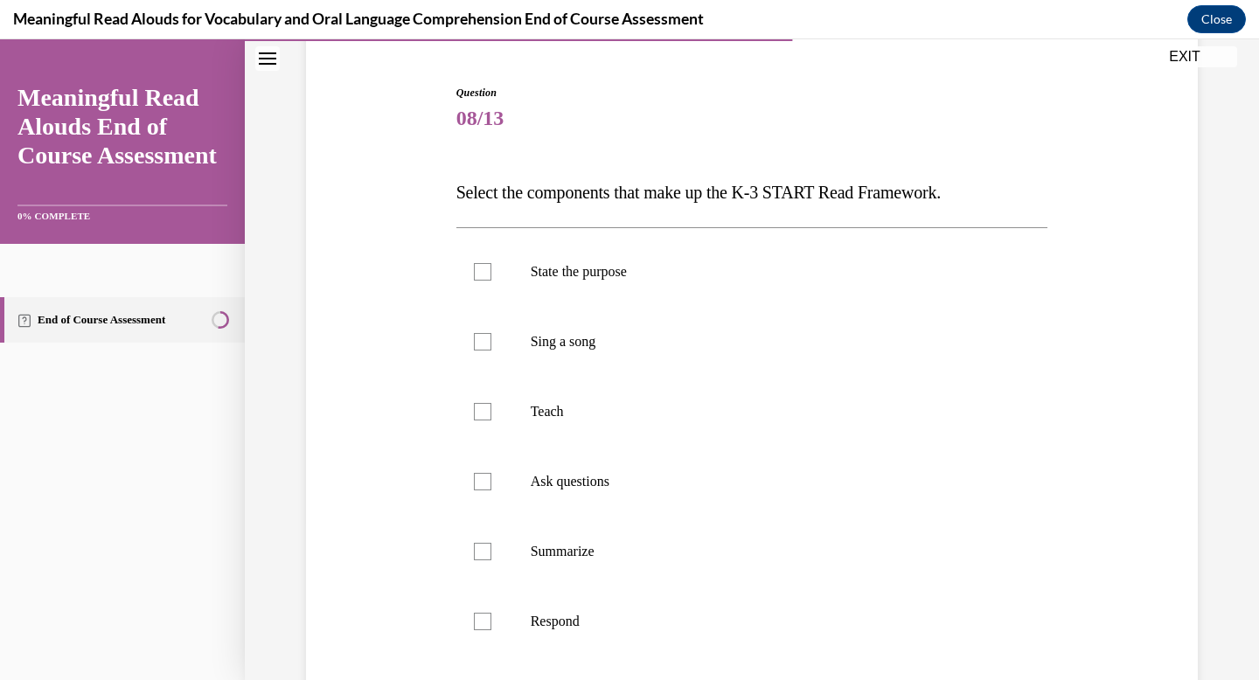
scroll to position [161, 0]
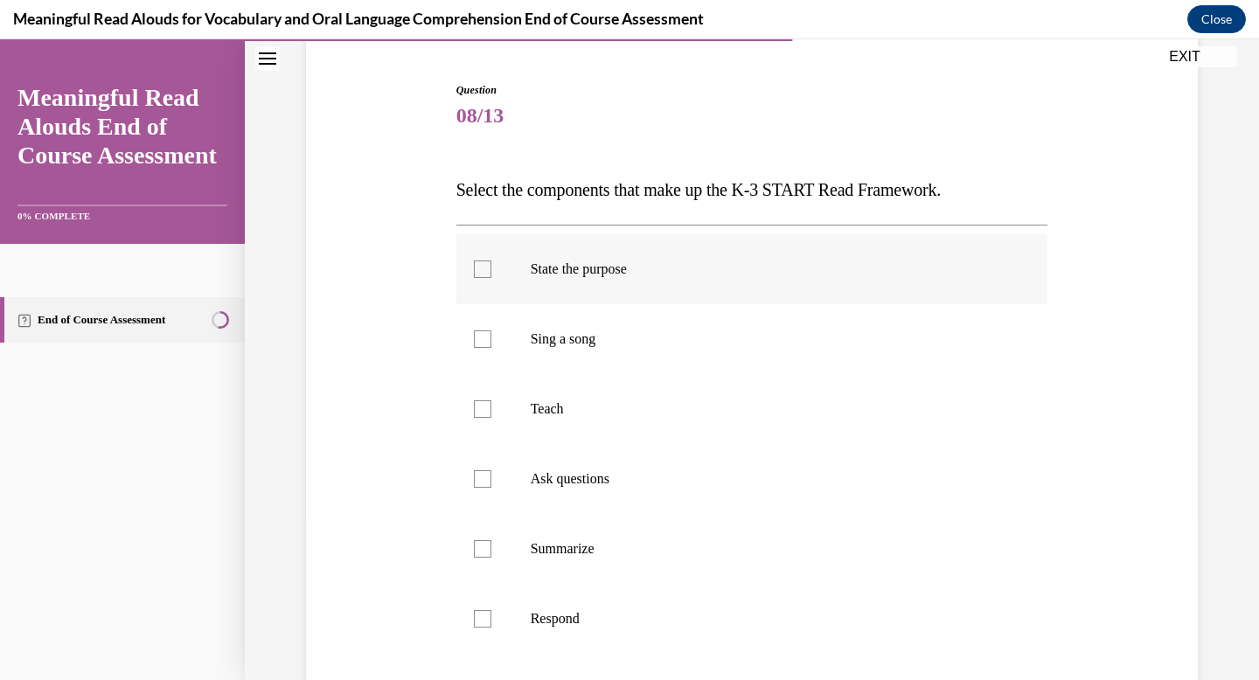
click at [731, 271] on p "State the purpose" at bounding box center [768, 269] width 474 height 17
click at [491, 271] on input "State the purpose" at bounding box center [482, 269] width 17 height 17
checkbox input "true"
click at [645, 435] on label "Teach" at bounding box center [752, 409] width 592 height 70
click at [491, 418] on input "Teach" at bounding box center [482, 408] width 17 height 17
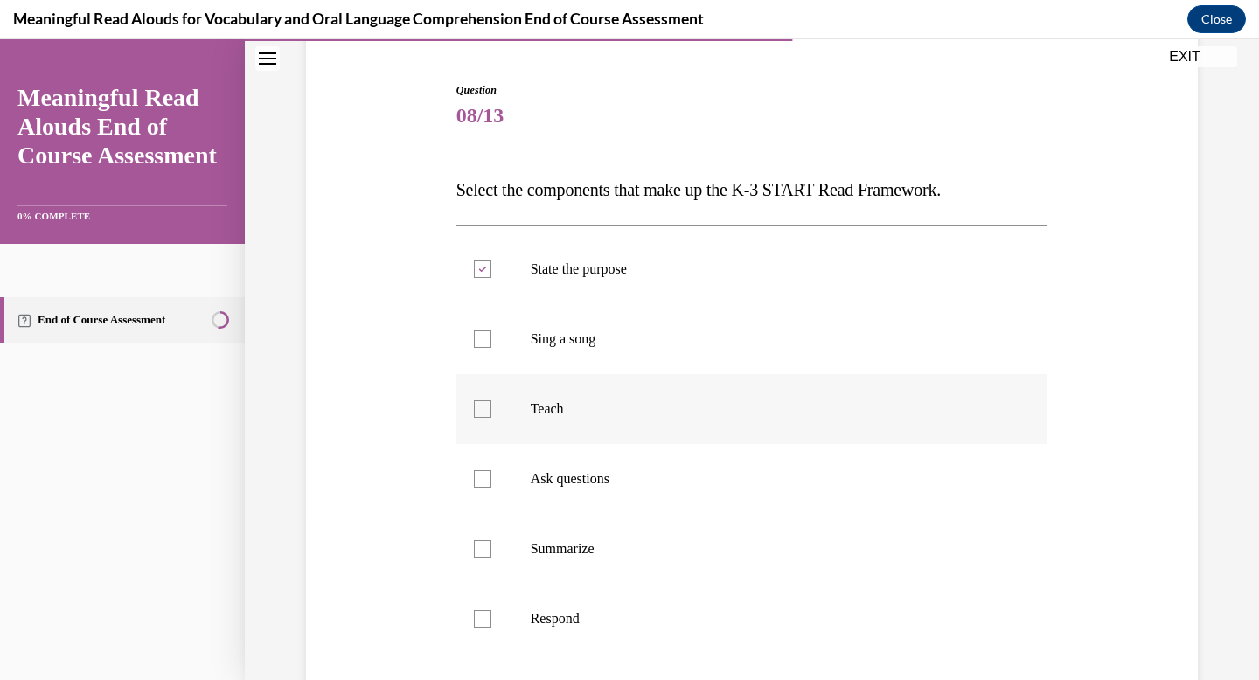
checkbox input "true"
click at [639, 468] on label "Ask questions" at bounding box center [752, 479] width 592 height 70
click at [491, 470] on input "Ask questions" at bounding box center [482, 478] width 17 height 17
checkbox input "true"
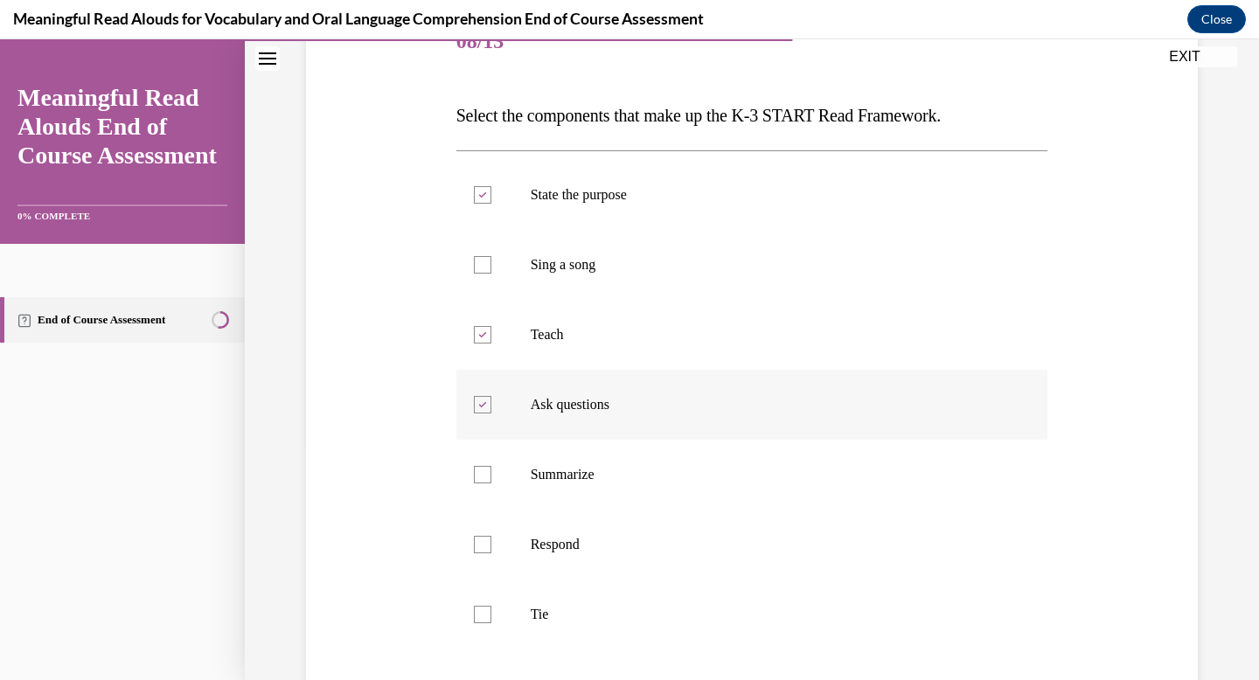
scroll to position [244, 0]
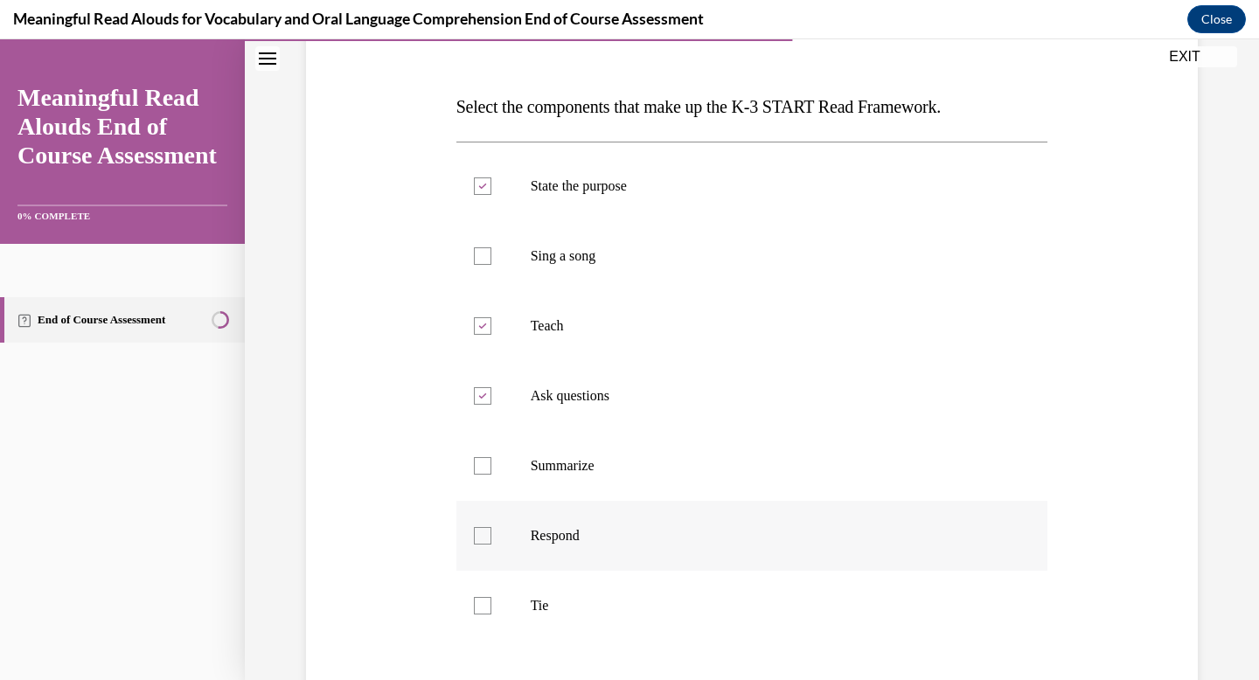
click at [624, 527] on p "Respond" at bounding box center [768, 535] width 474 height 17
click at [491, 527] on input "Respond" at bounding box center [482, 535] width 17 height 17
checkbox input "true"
click at [595, 615] on label "Tie" at bounding box center [752, 606] width 592 height 70
click at [491, 615] on input "Tie" at bounding box center [482, 605] width 17 height 17
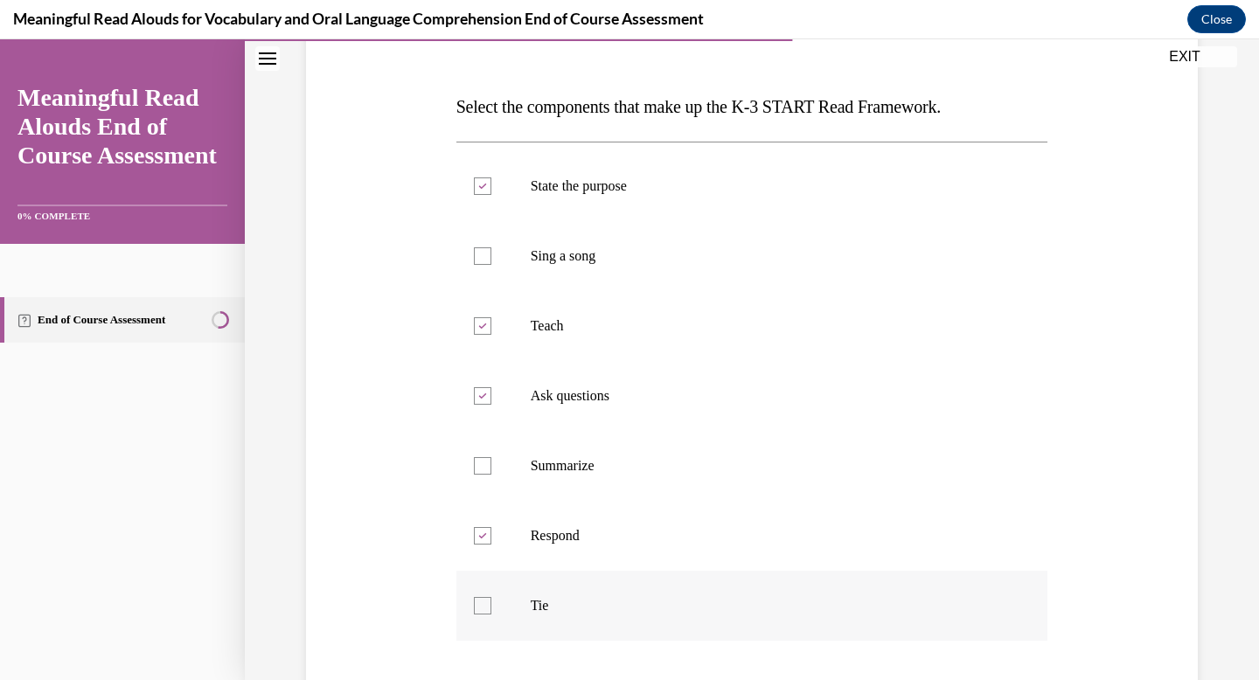
checkbox input "true"
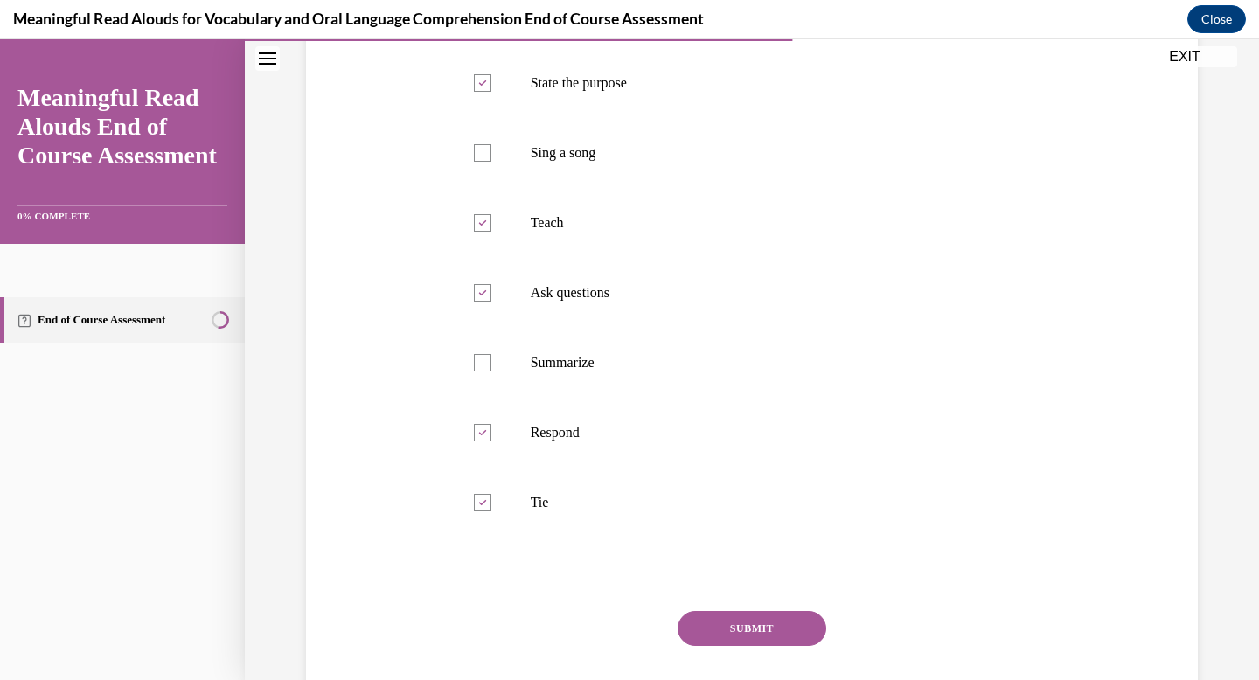
click at [727, 632] on button "SUBMIT" at bounding box center [752, 628] width 149 height 35
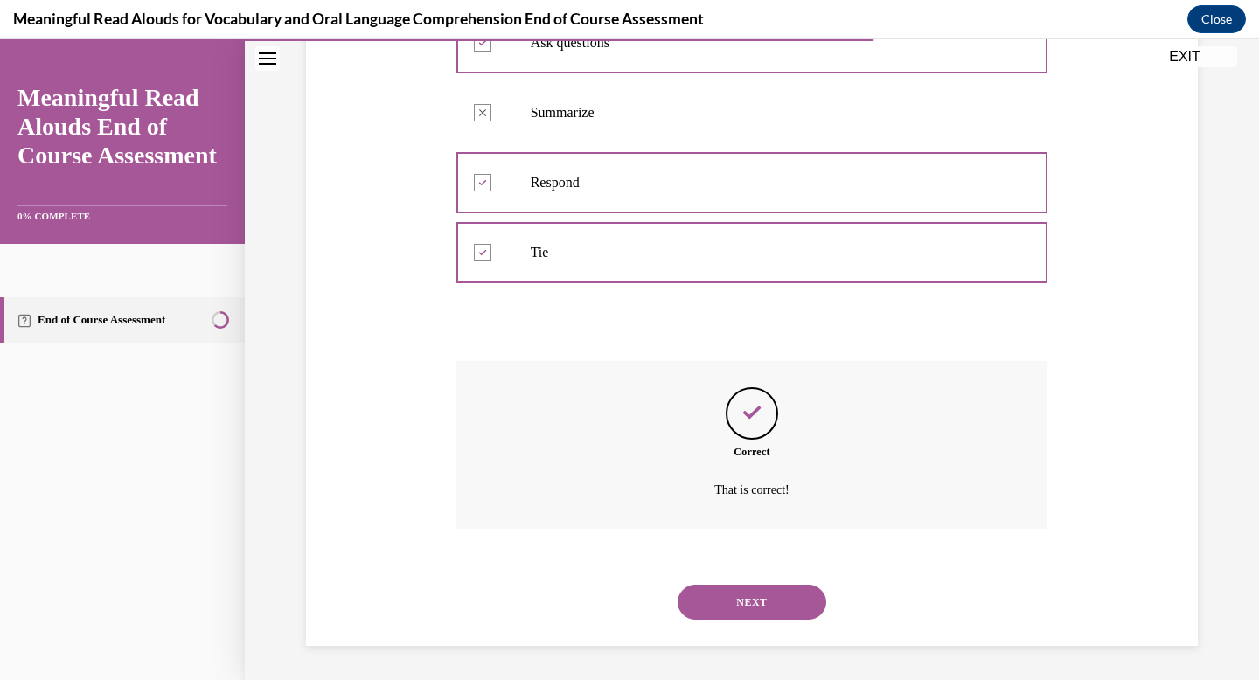
scroll to position [598, 0]
click at [778, 615] on button "NEXT" at bounding box center [752, 601] width 149 height 35
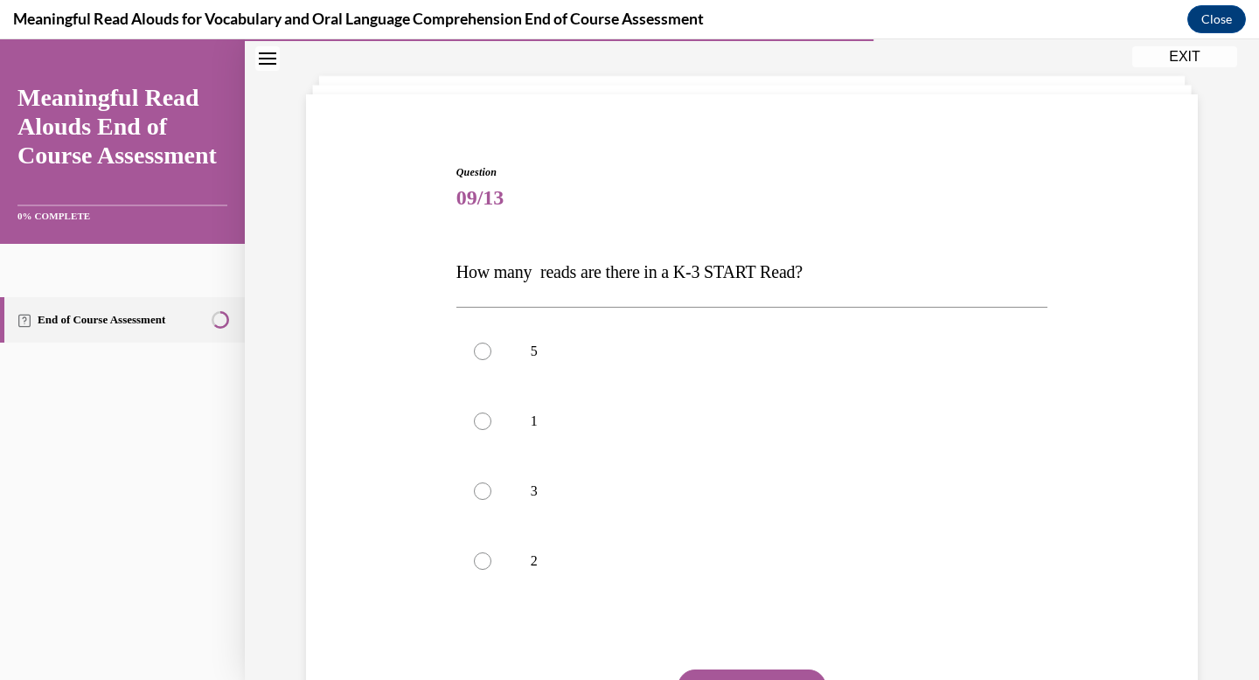
scroll to position [90, 0]
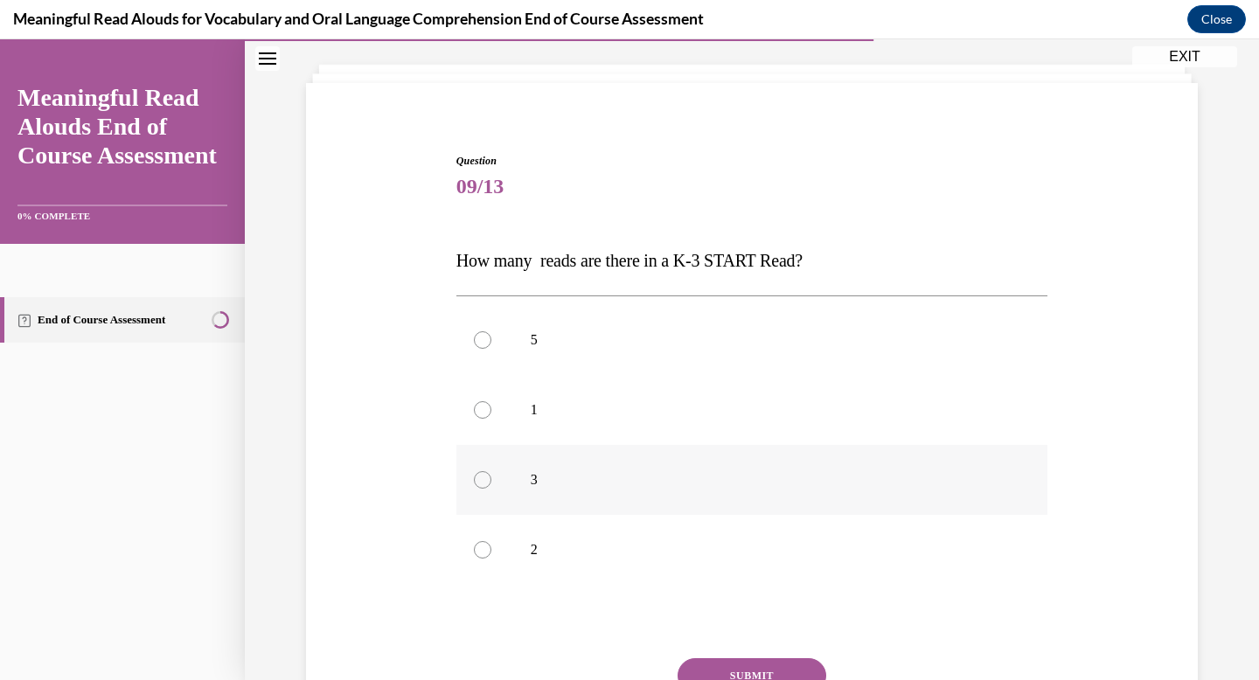
click at [732, 498] on label "3" at bounding box center [752, 480] width 592 height 70
click at [491, 489] on input "3" at bounding box center [482, 479] width 17 height 17
radio input "true"
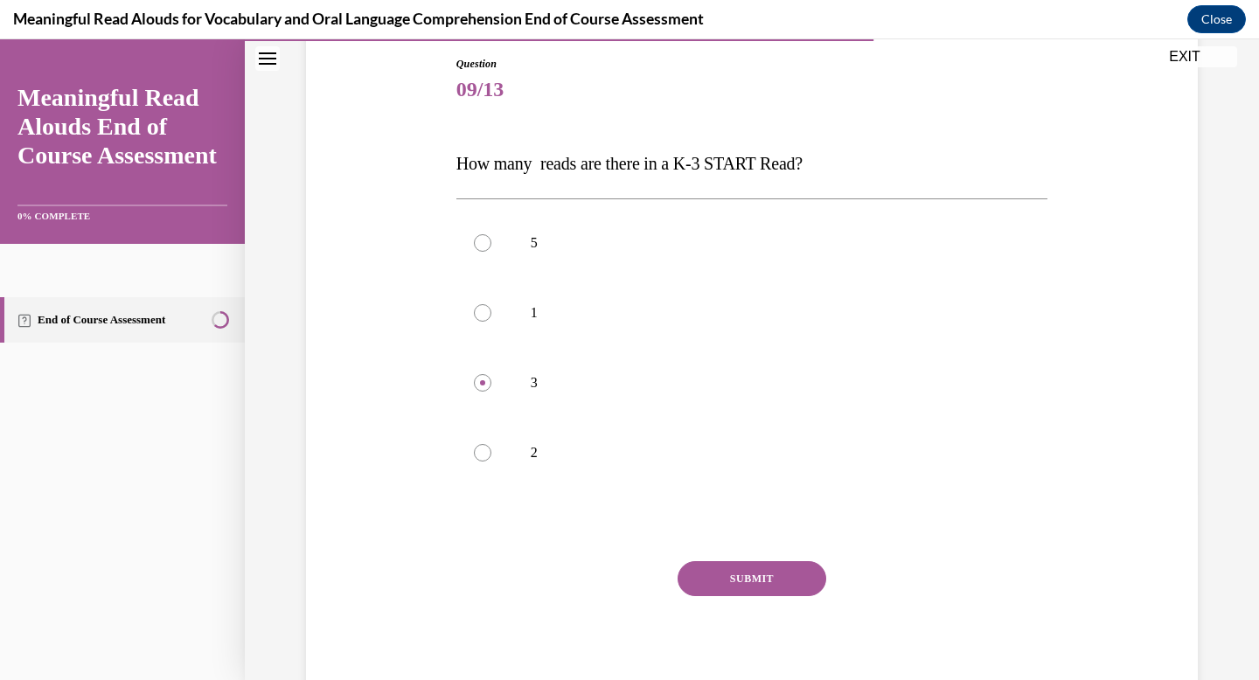
click at [743, 586] on button "SUBMIT" at bounding box center [752, 578] width 149 height 35
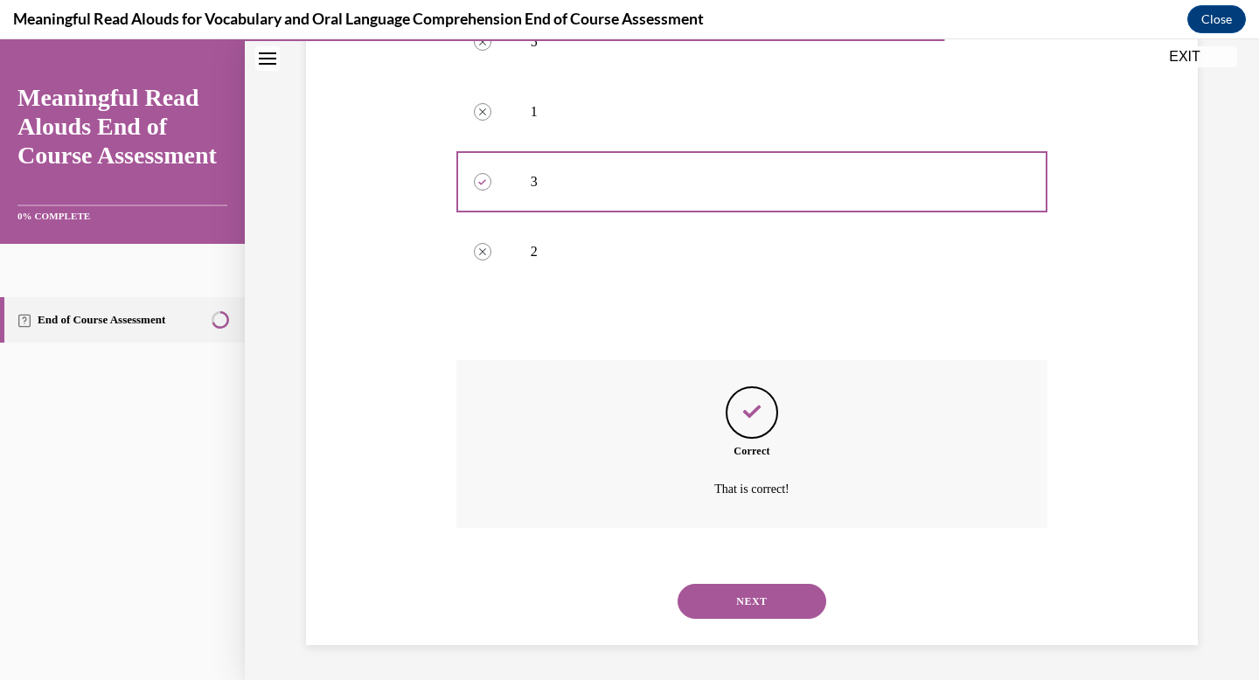
click at [749, 618] on button "NEXT" at bounding box center [752, 601] width 149 height 35
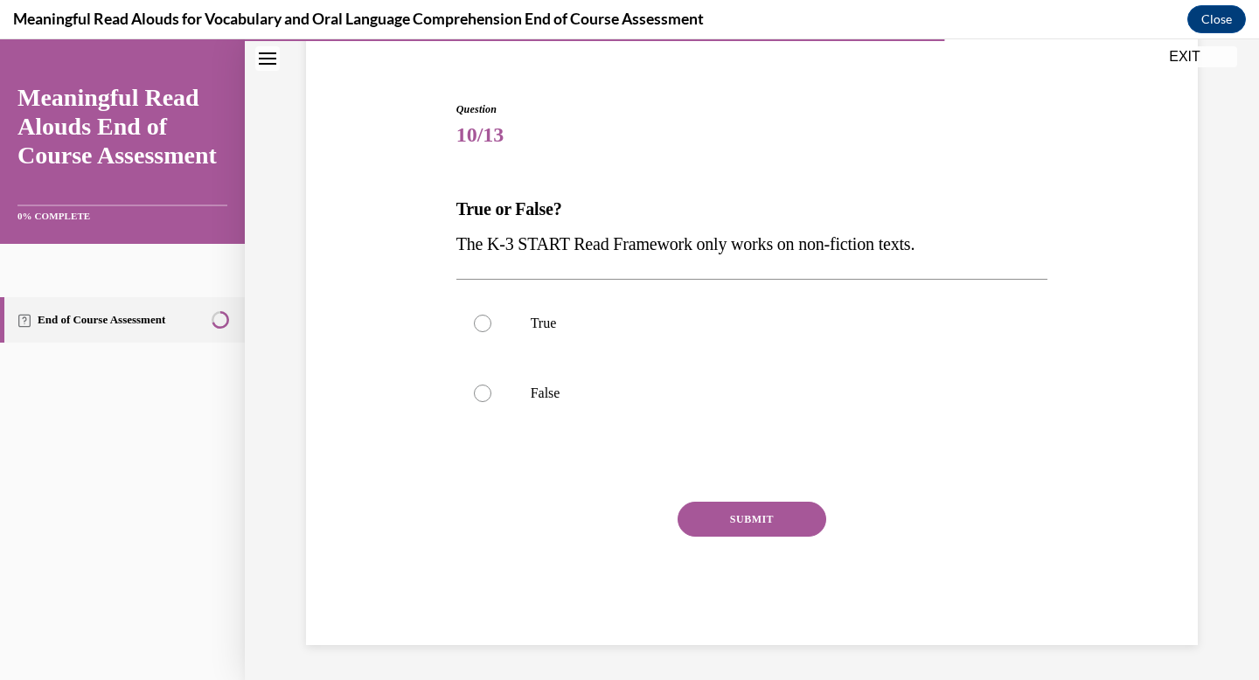
scroll to position [142, 0]
click at [650, 405] on label "False" at bounding box center [752, 393] width 592 height 70
click at [491, 402] on input "False" at bounding box center [482, 393] width 17 height 17
radio input "true"
click at [736, 509] on button "SUBMIT" at bounding box center [752, 519] width 149 height 35
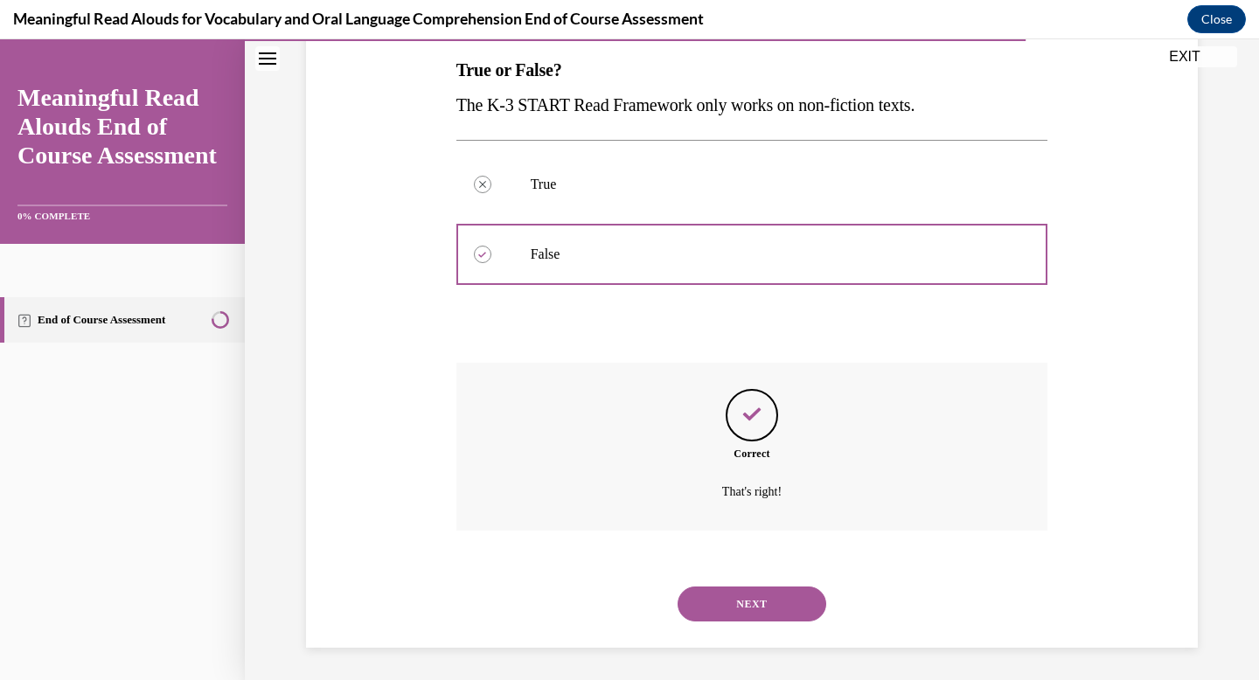
scroll to position [283, 0]
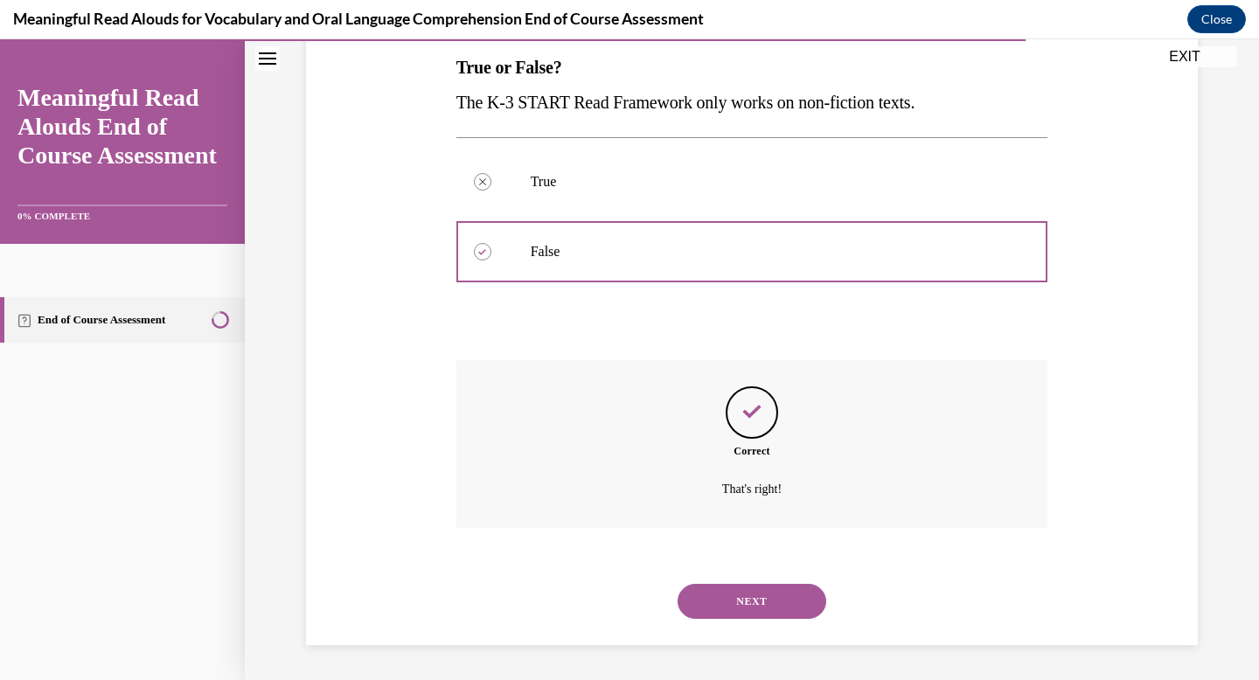
click at [740, 597] on button "NEXT" at bounding box center [752, 601] width 149 height 35
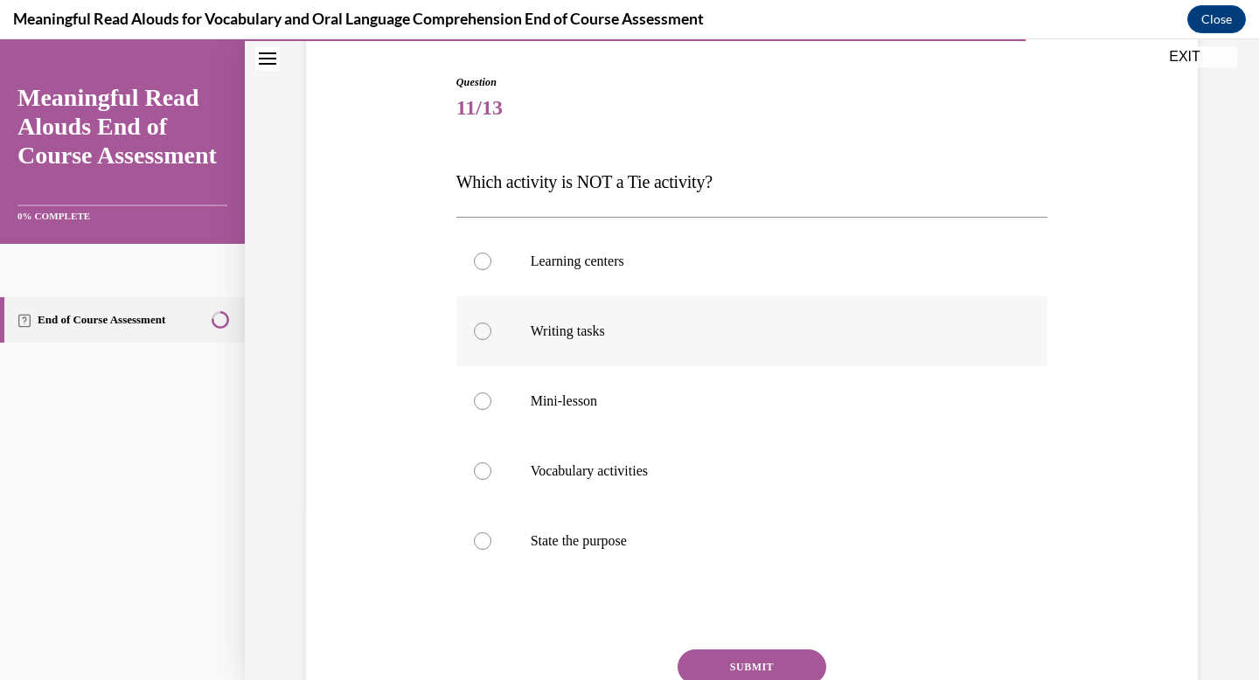
scroll to position [173, 0]
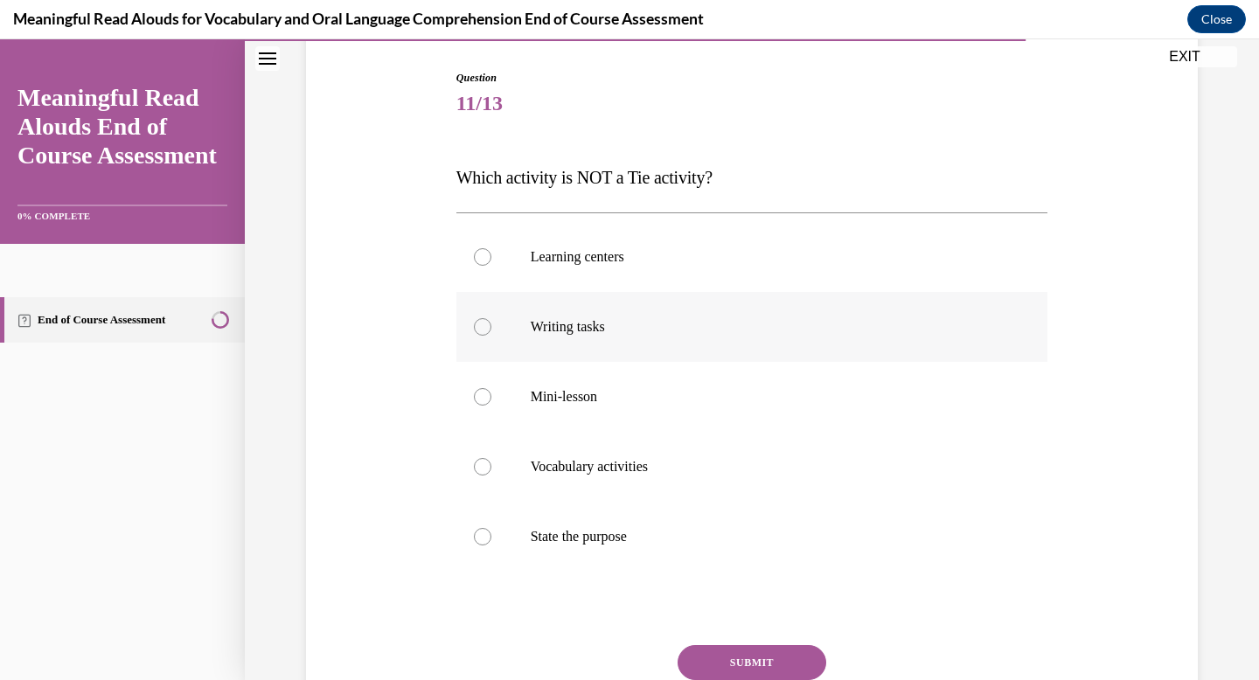
click at [745, 531] on p "State the purpose" at bounding box center [768, 536] width 474 height 17
click at [491, 531] on input "State the purpose" at bounding box center [482, 536] width 17 height 17
radio input "true"
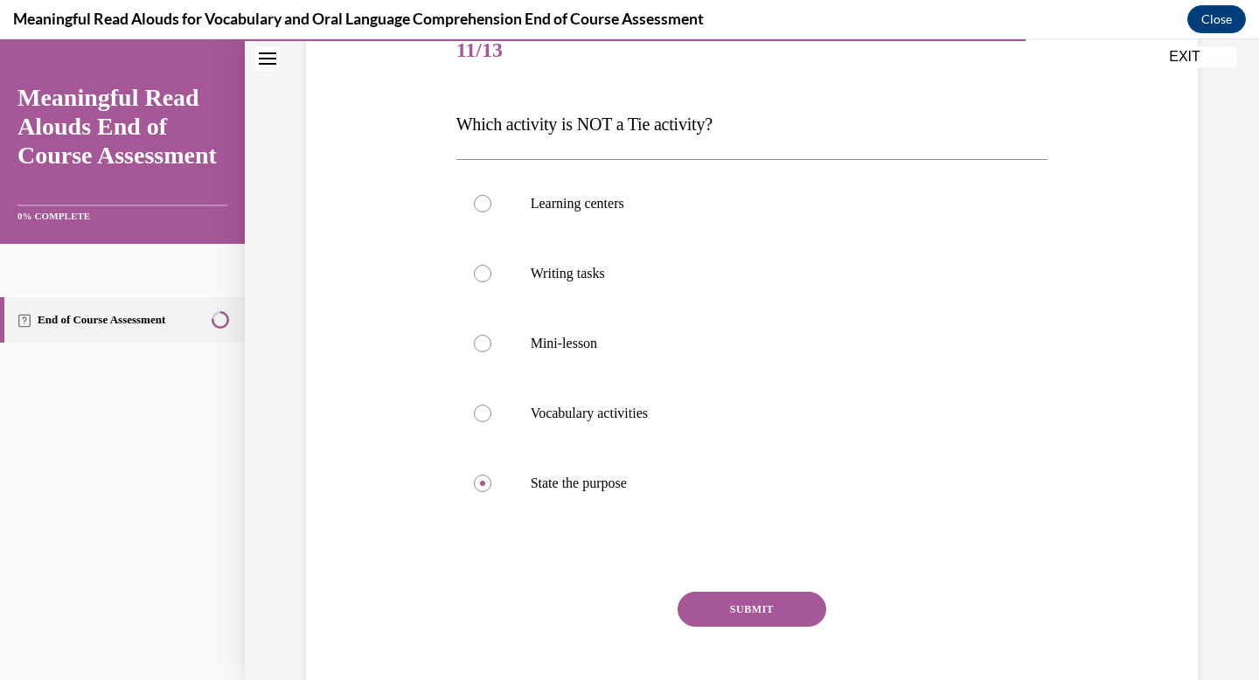
click at [764, 612] on button "SUBMIT" at bounding box center [752, 609] width 149 height 35
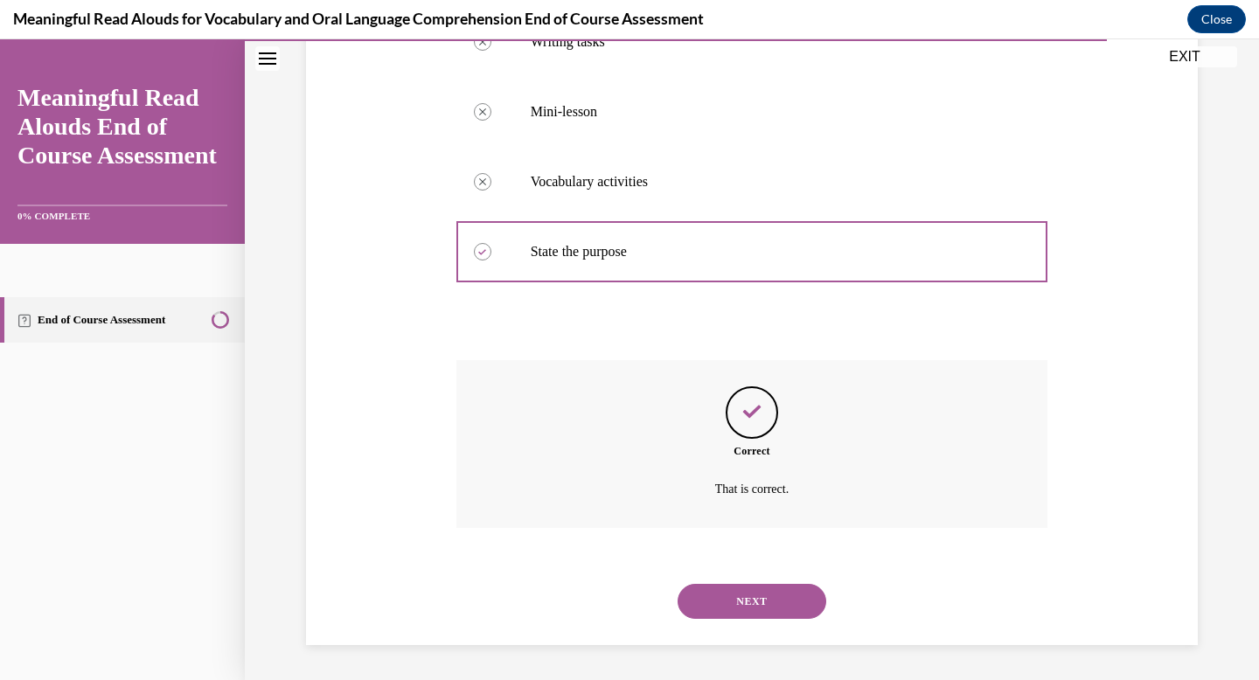
click at [766, 611] on button "NEXT" at bounding box center [752, 601] width 149 height 35
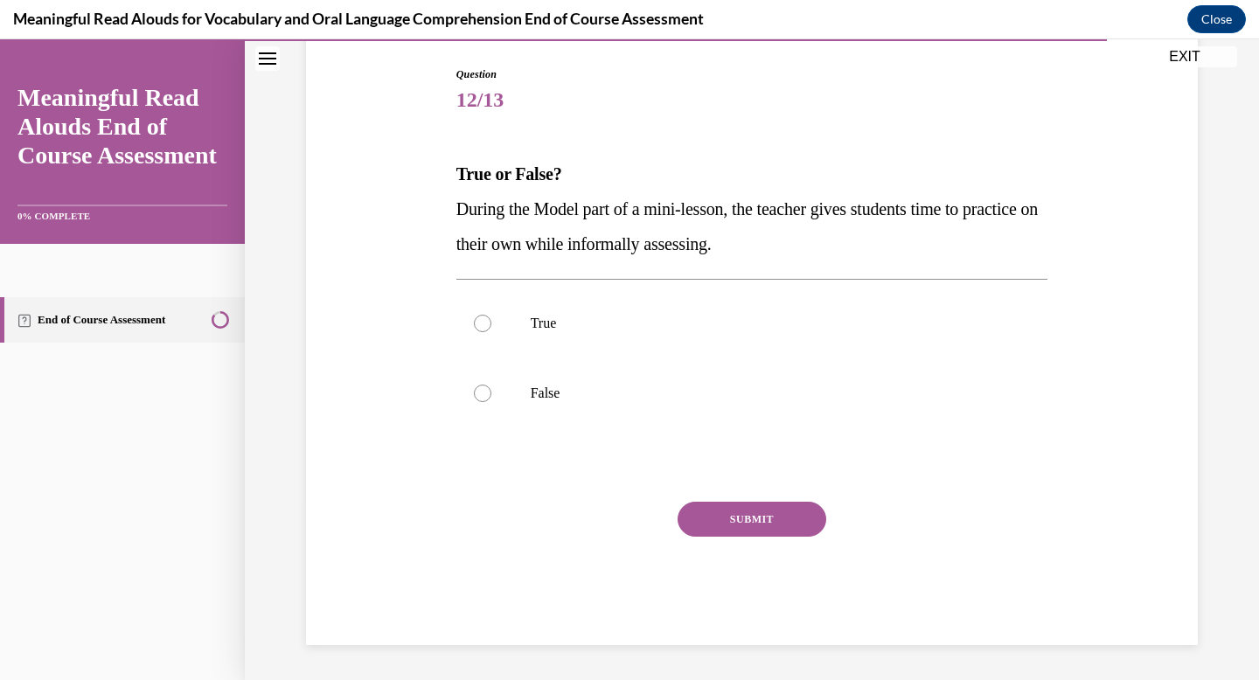
scroll to position [177, 0]
click at [713, 341] on label "True" at bounding box center [752, 324] width 592 height 70
click at [491, 332] on input "True" at bounding box center [482, 323] width 17 height 17
radio input "true"
click at [727, 511] on button "SUBMIT" at bounding box center [752, 519] width 149 height 35
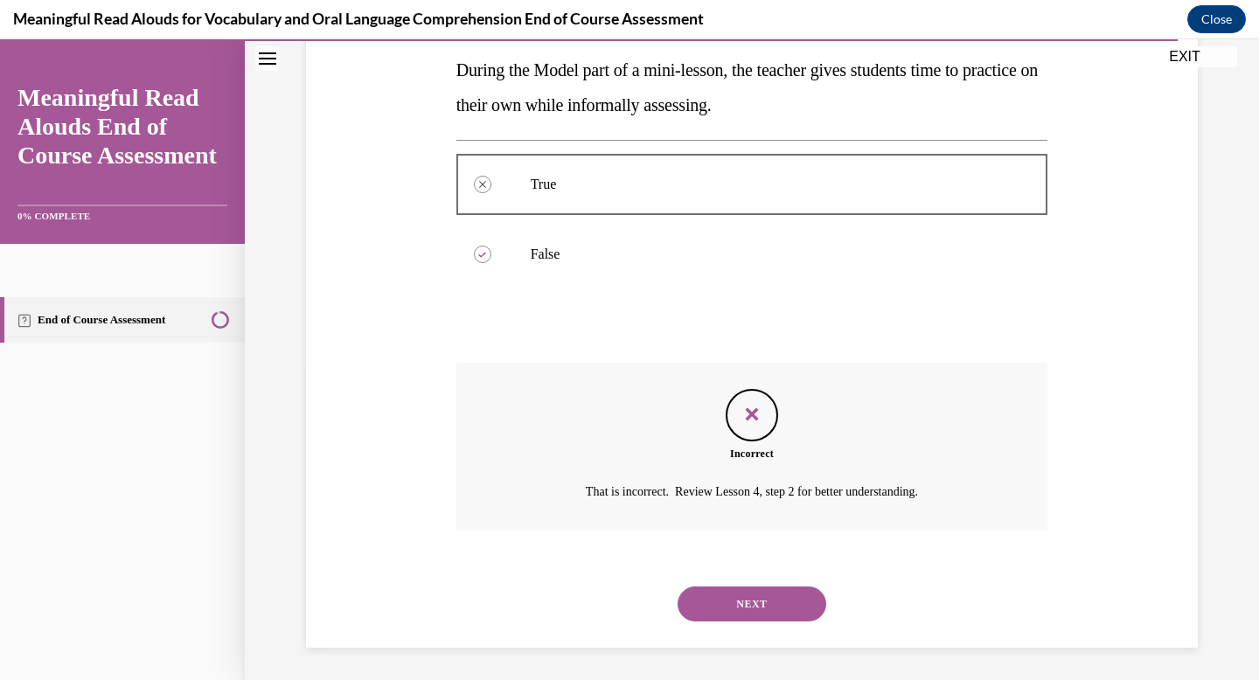
scroll to position [318, 0]
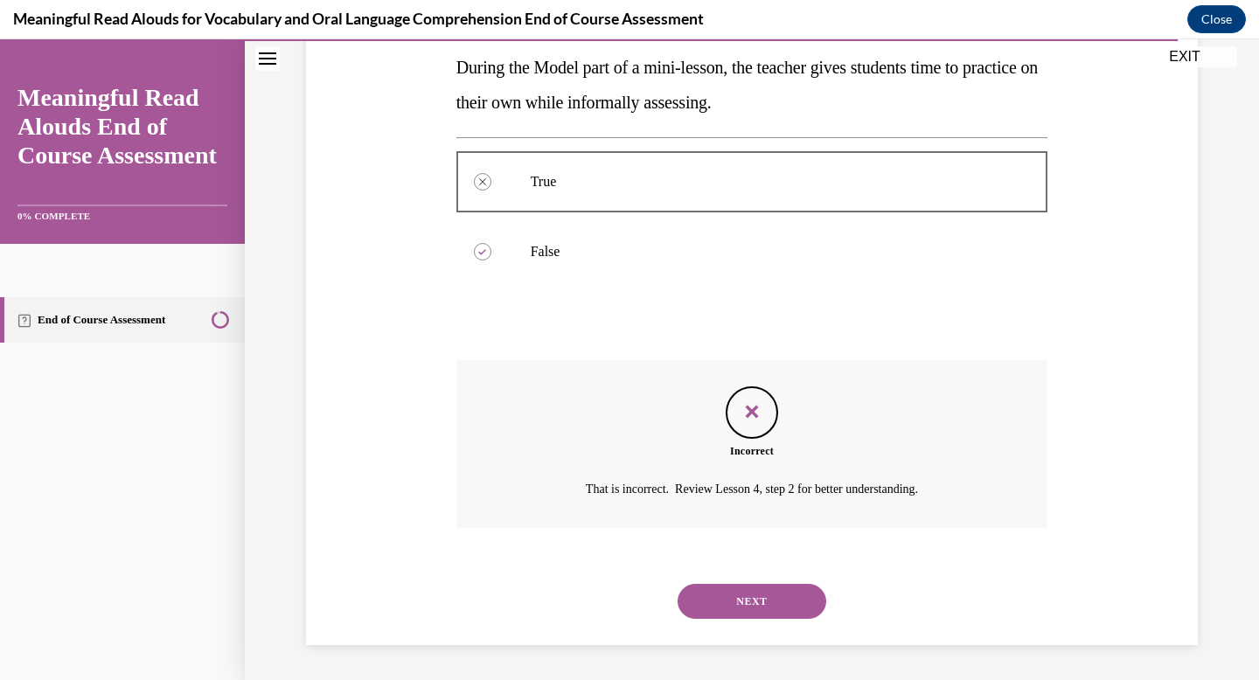
click at [734, 596] on button "NEXT" at bounding box center [752, 601] width 149 height 35
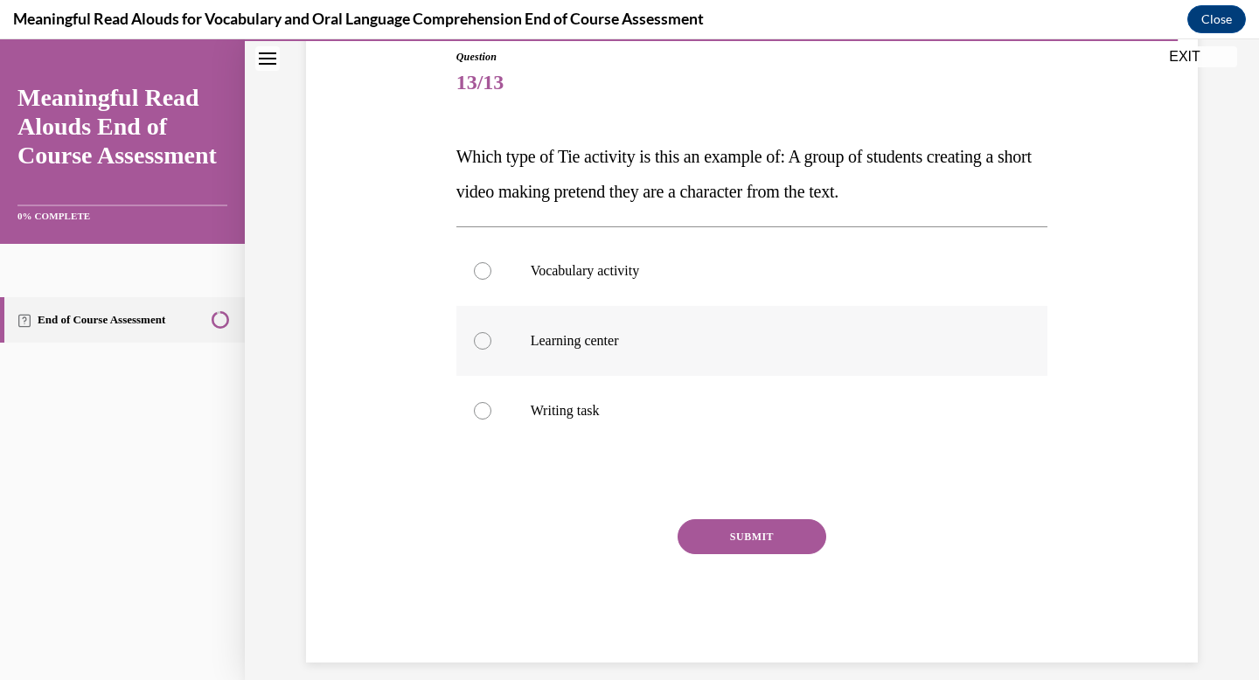
click at [652, 358] on label "Learning center" at bounding box center [752, 341] width 592 height 70
click at [491, 350] on input "Learning center" at bounding box center [482, 340] width 17 height 17
radio input "true"
click at [725, 537] on button "SUBMIT" at bounding box center [752, 536] width 149 height 35
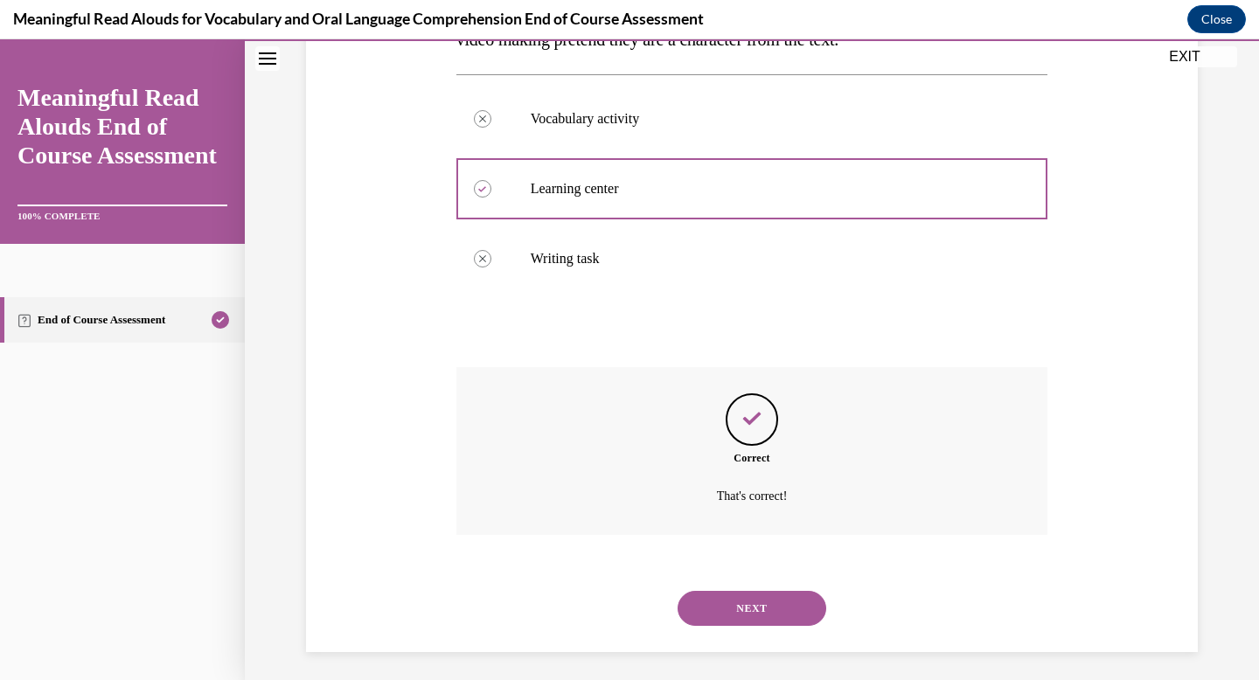
scroll to position [353, 0]
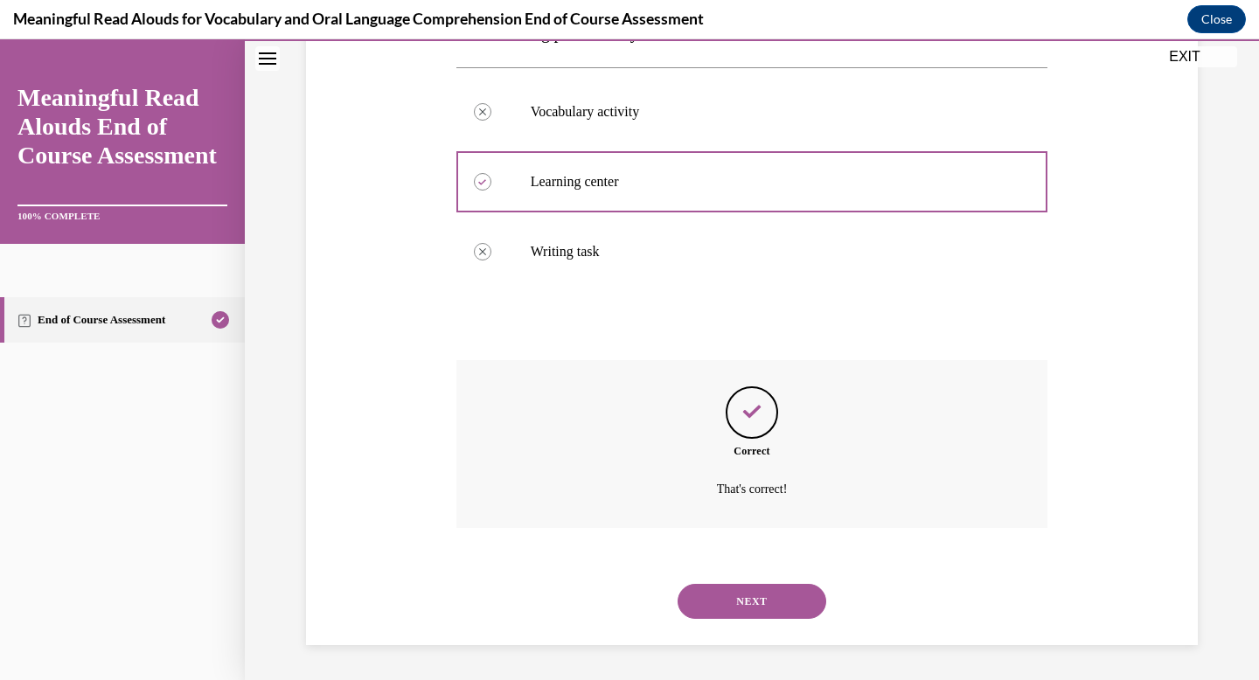
click at [745, 608] on button "NEXT" at bounding box center [752, 601] width 149 height 35
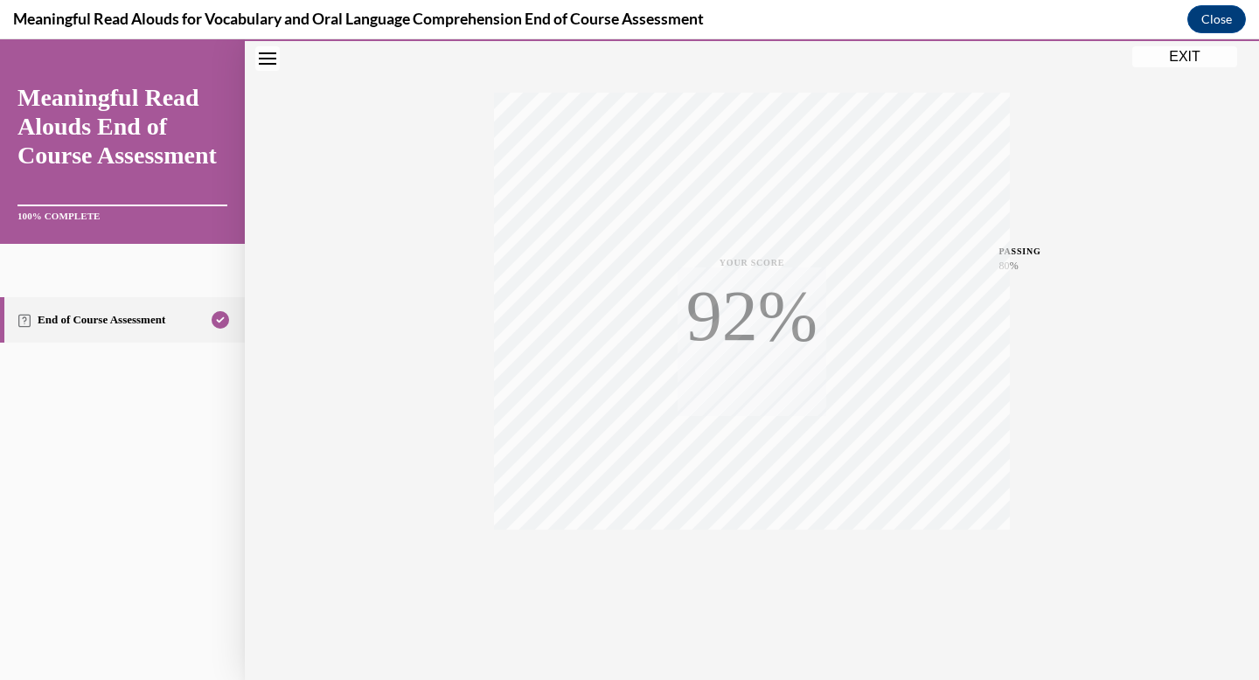
scroll to position [255, 0]
click at [1170, 64] on button "EXIT" at bounding box center [1184, 56] width 105 height 21
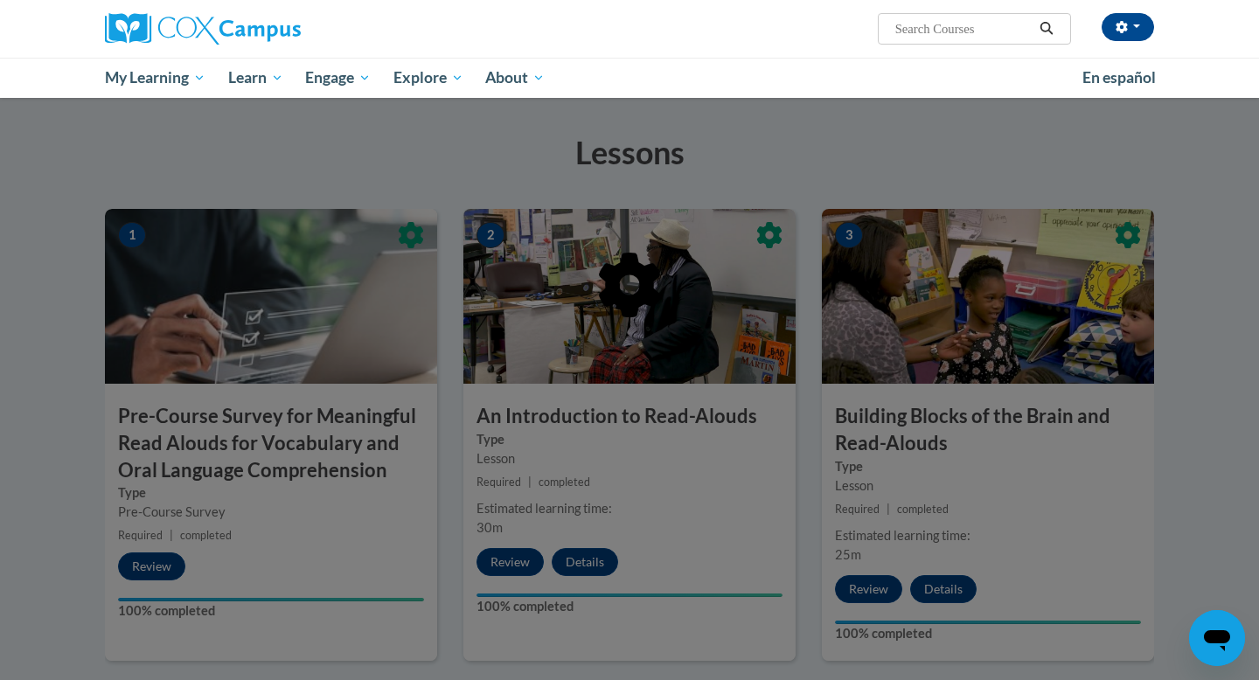
scroll to position [272, 0]
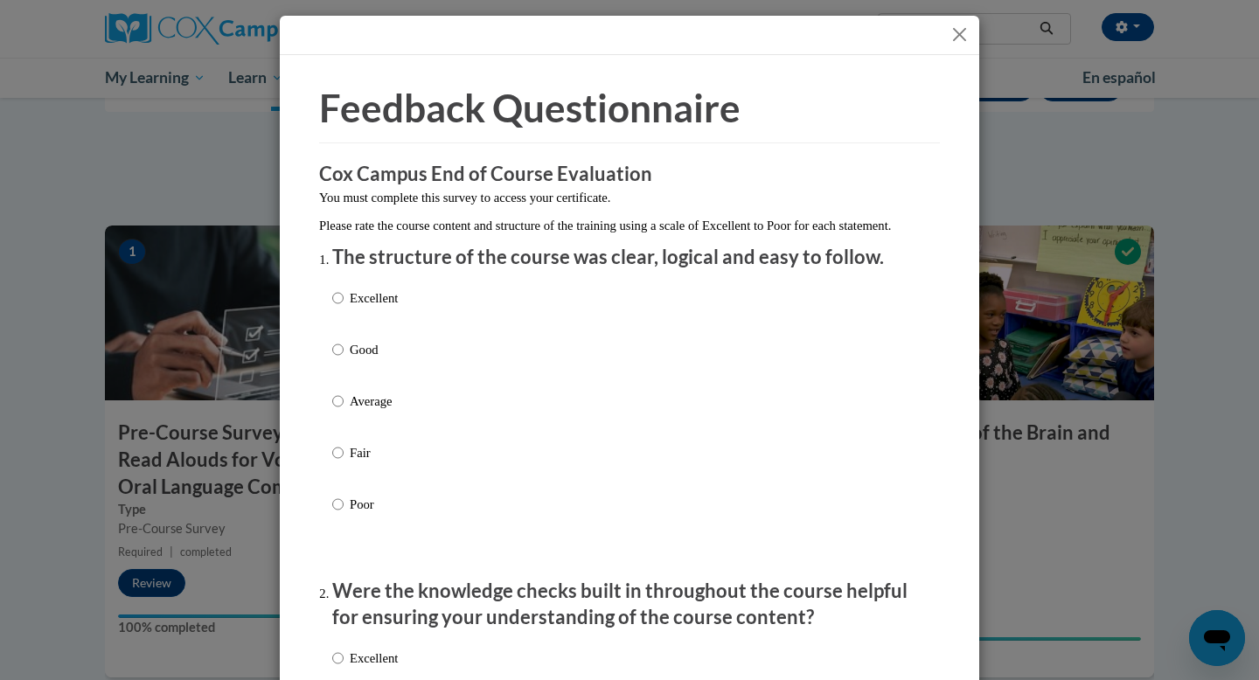
click at [406, 316] on div "Excellent Good Average Fair Poor" at bounding box center [629, 422] width 595 height 285
click at [345, 317] on label "Excellent" at bounding box center [365, 312] width 66 height 47
click at [344, 308] on input "Excellent" at bounding box center [337, 298] width 11 height 19
radio input "true"
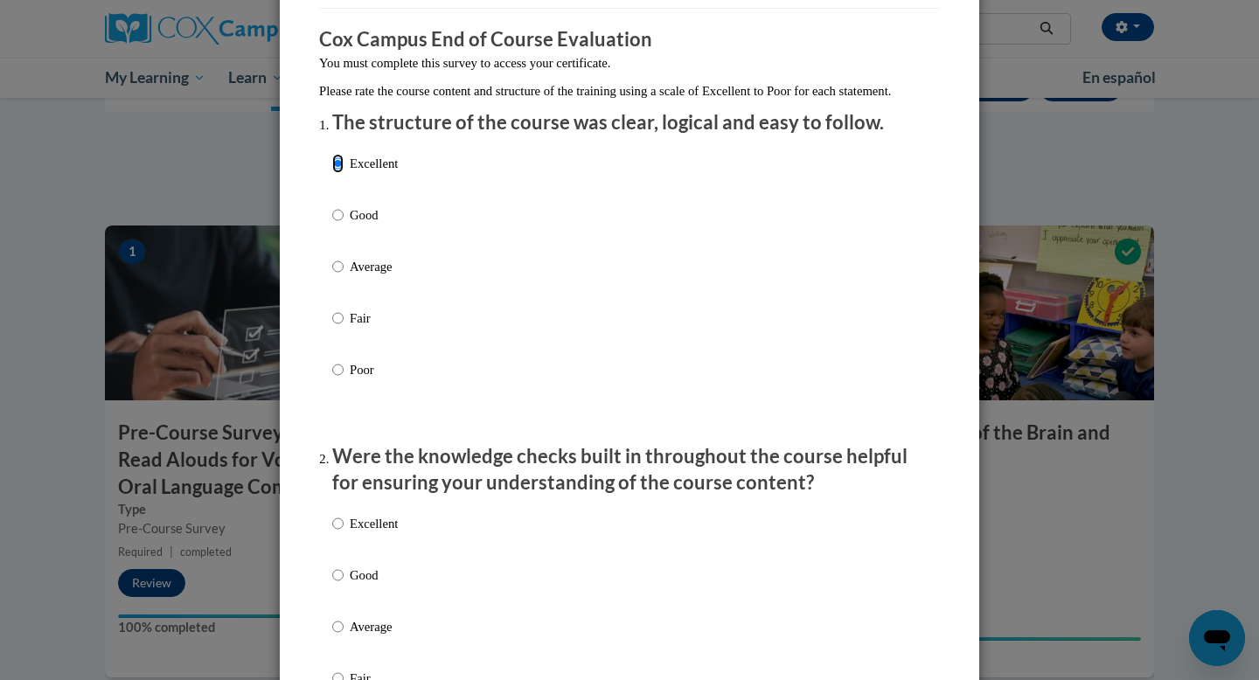
scroll to position [178, 0]
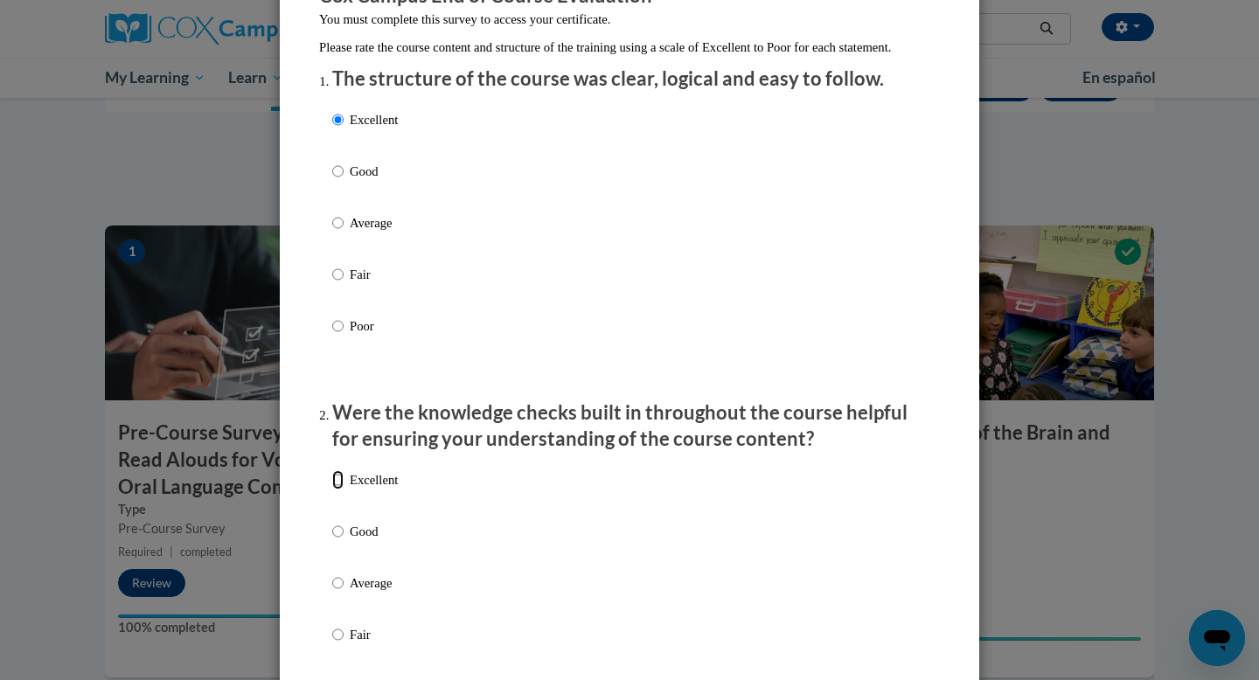
click at [338, 490] on input "Excellent" at bounding box center [337, 479] width 11 height 19
radio input "true"
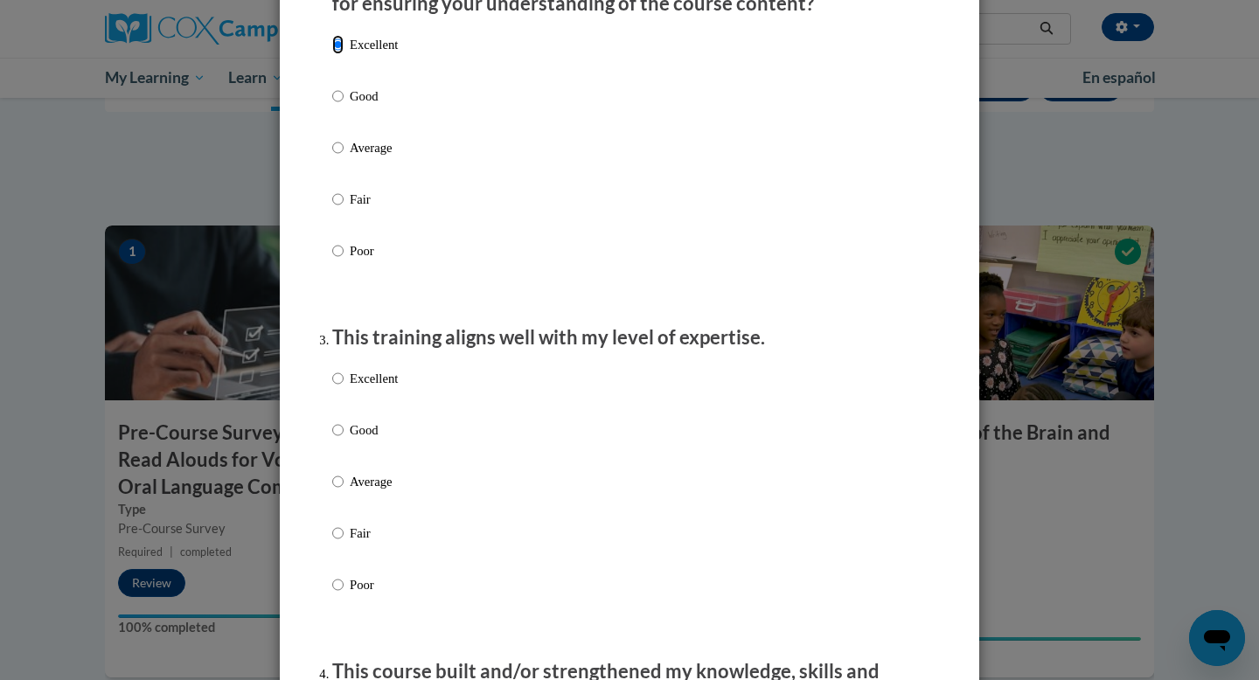
scroll to position [615, 0]
click at [350, 439] on p "Good" at bounding box center [374, 429] width 48 height 19
click at [344, 439] on input "Good" at bounding box center [337, 429] width 11 height 19
radio input "true"
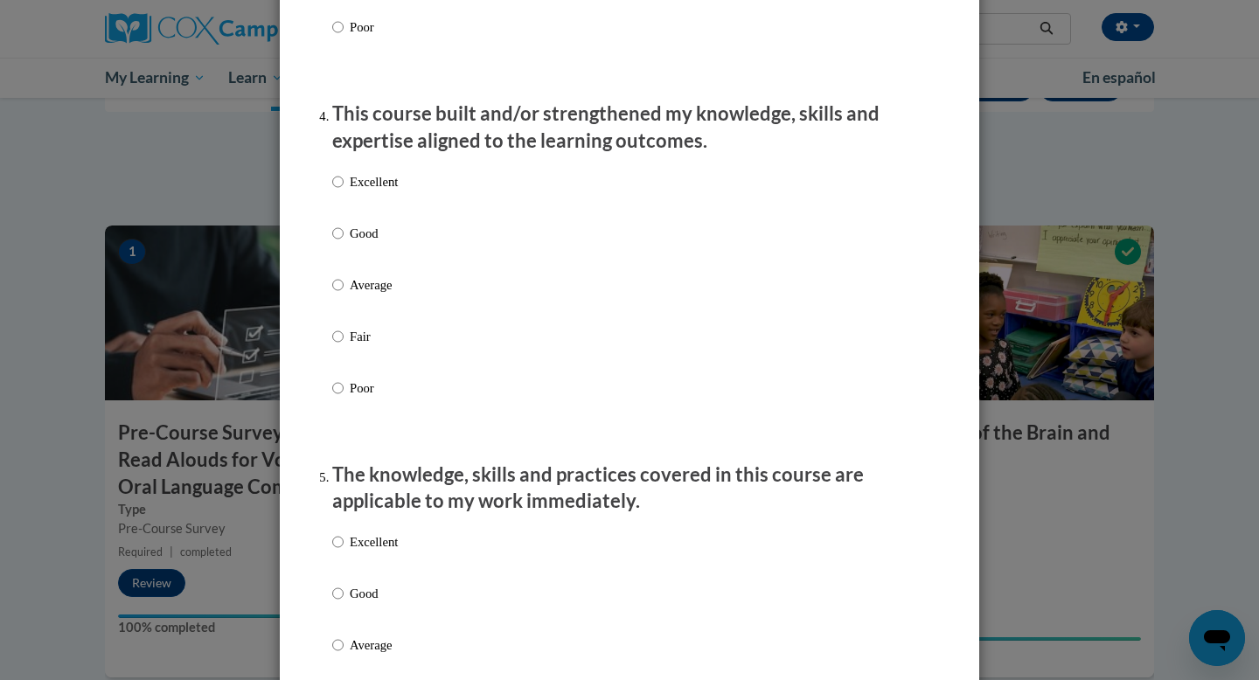
scroll to position [1173, 0]
click at [363, 241] on p "Good" at bounding box center [374, 231] width 48 height 19
click at [344, 241] on input "Good" at bounding box center [337, 231] width 11 height 19
radio input "true"
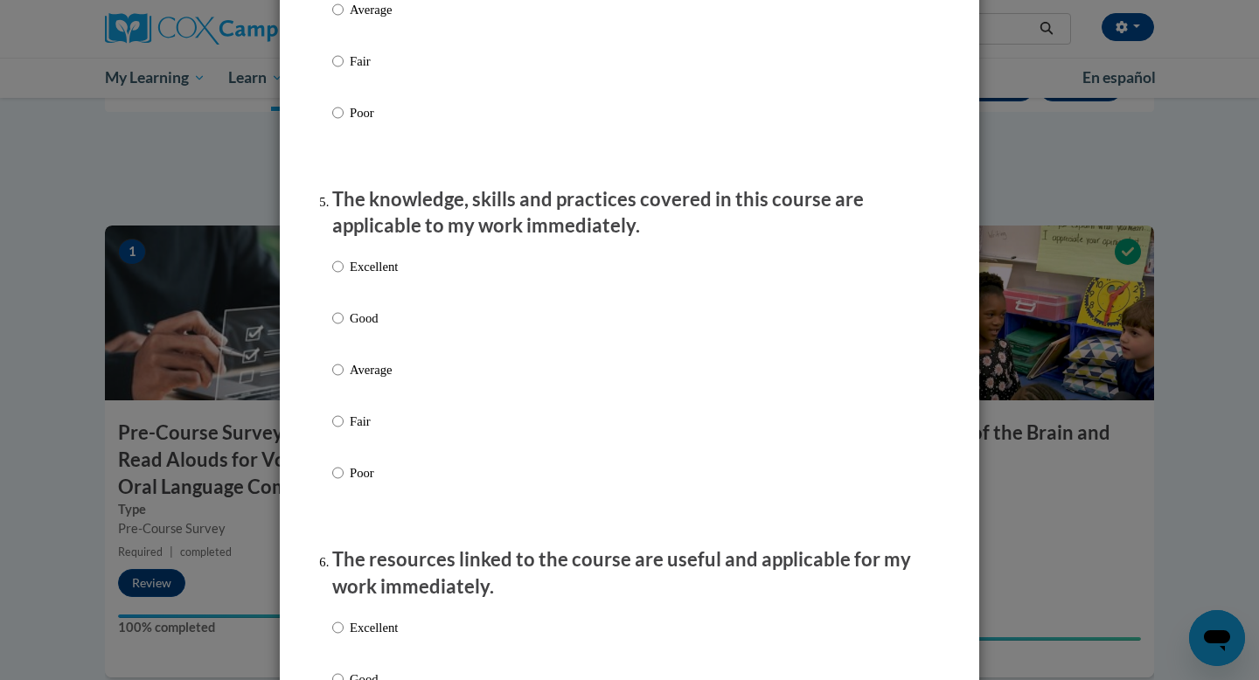
scroll to position [1453, 0]
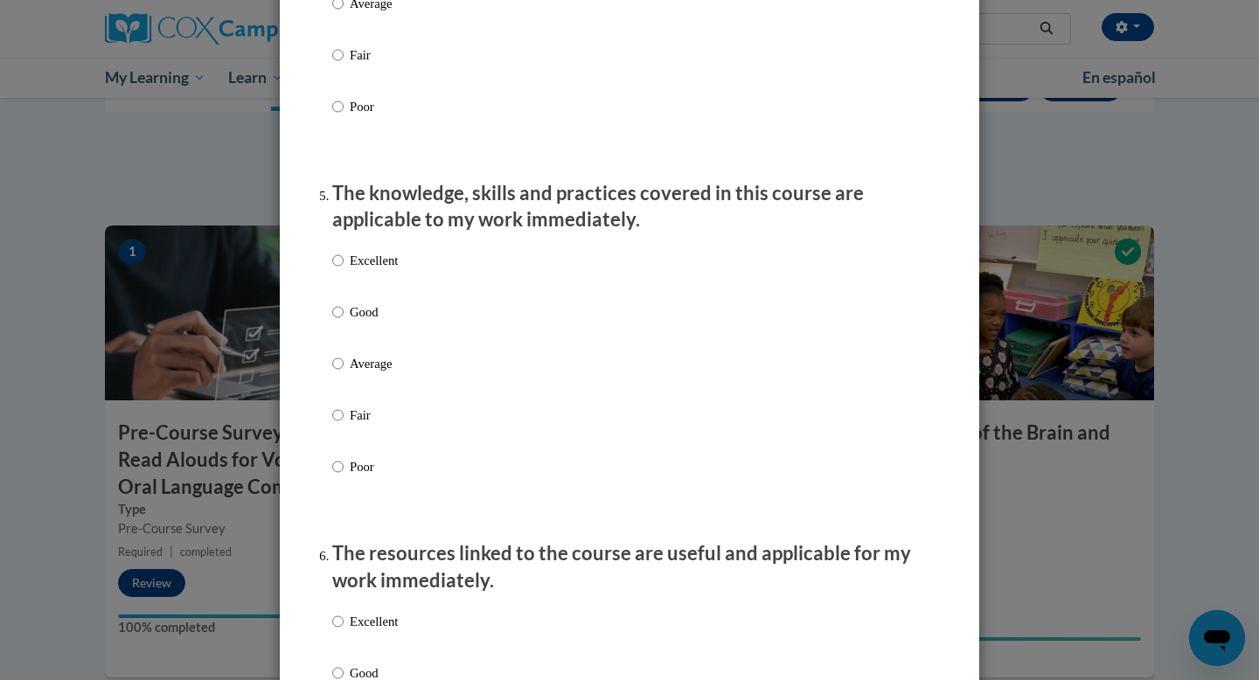
click at [365, 317] on div "Excellent Good Average Fair Poor" at bounding box center [365, 377] width 66 height 271
click at [366, 322] on p "Good" at bounding box center [374, 311] width 48 height 19
click at [344, 322] on input "Good" at bounding box center [337, 311] width 11 height 19
radio input "true"
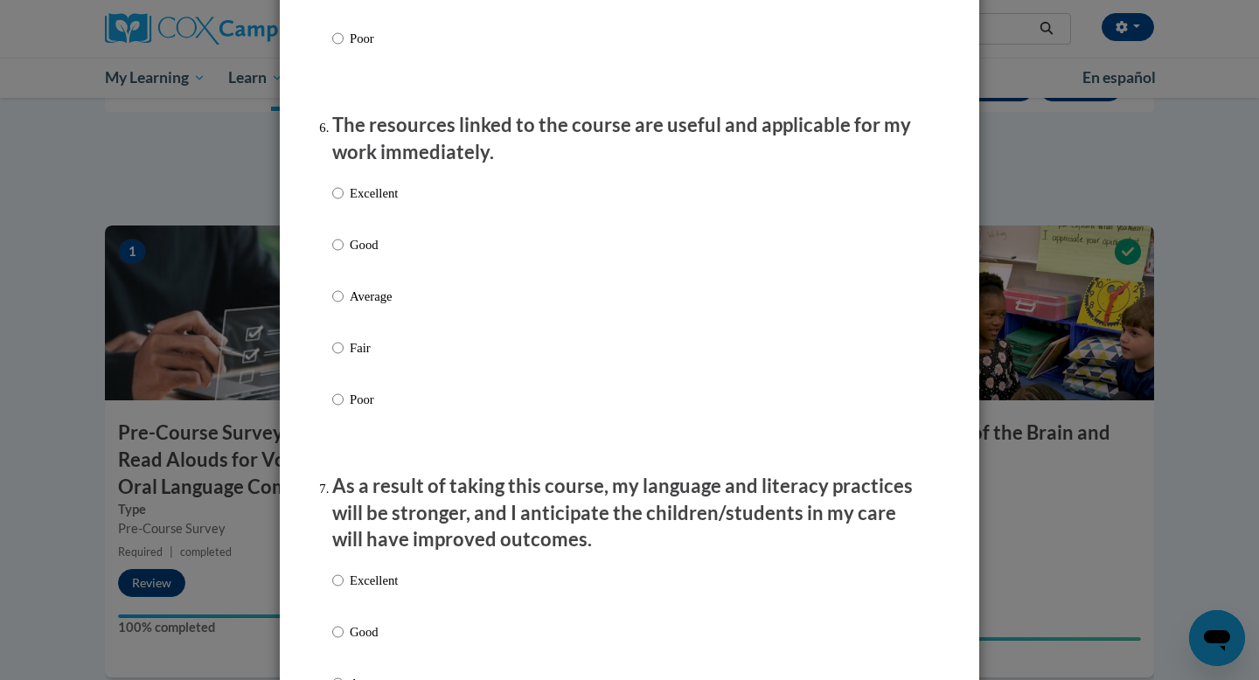
scroll to position [1884, 0]
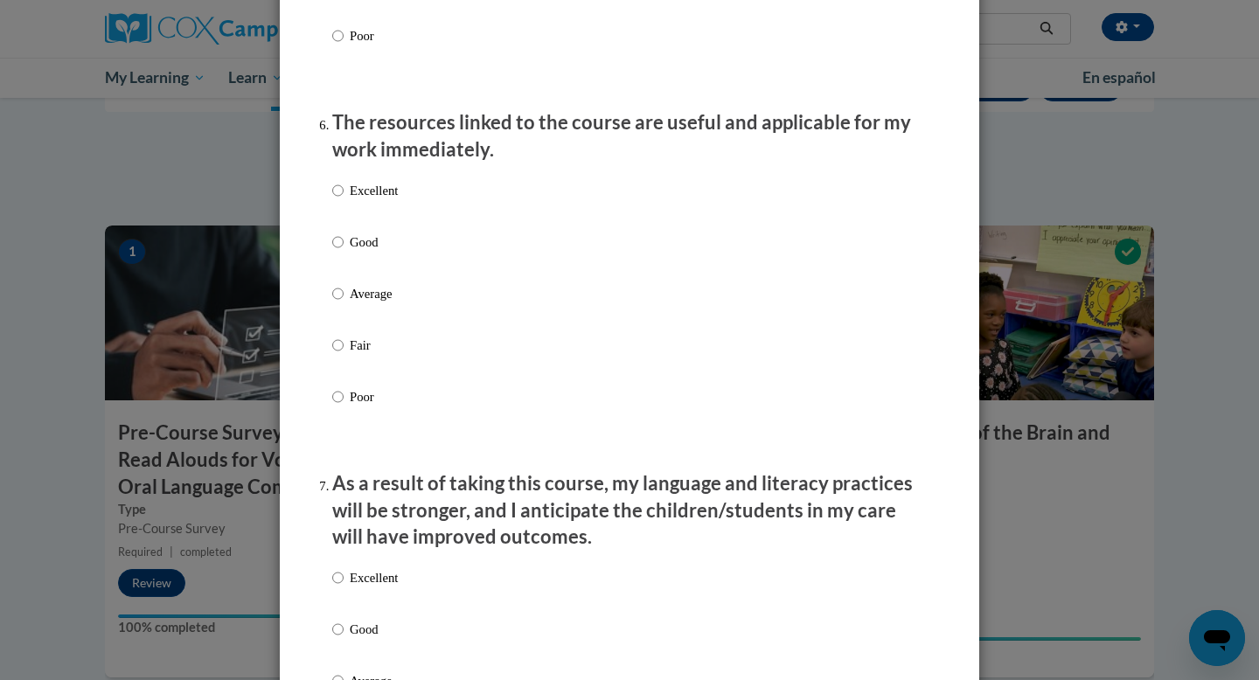
click at [372, 252] on p "Good" at bounding box center [374, 242] width 48 height 19
click at [344, 252] on input "Good" at bounding box center [337, 242] width 11 height 19
radio input "true"
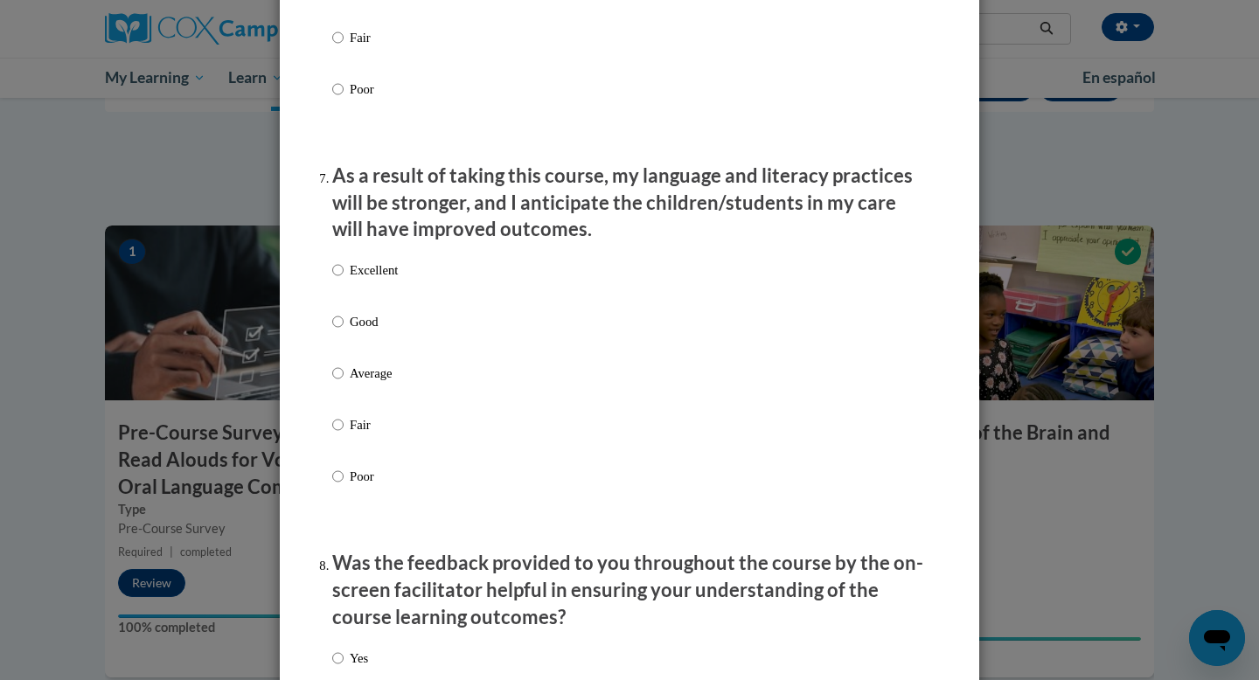
scroll to position [2204, 0]
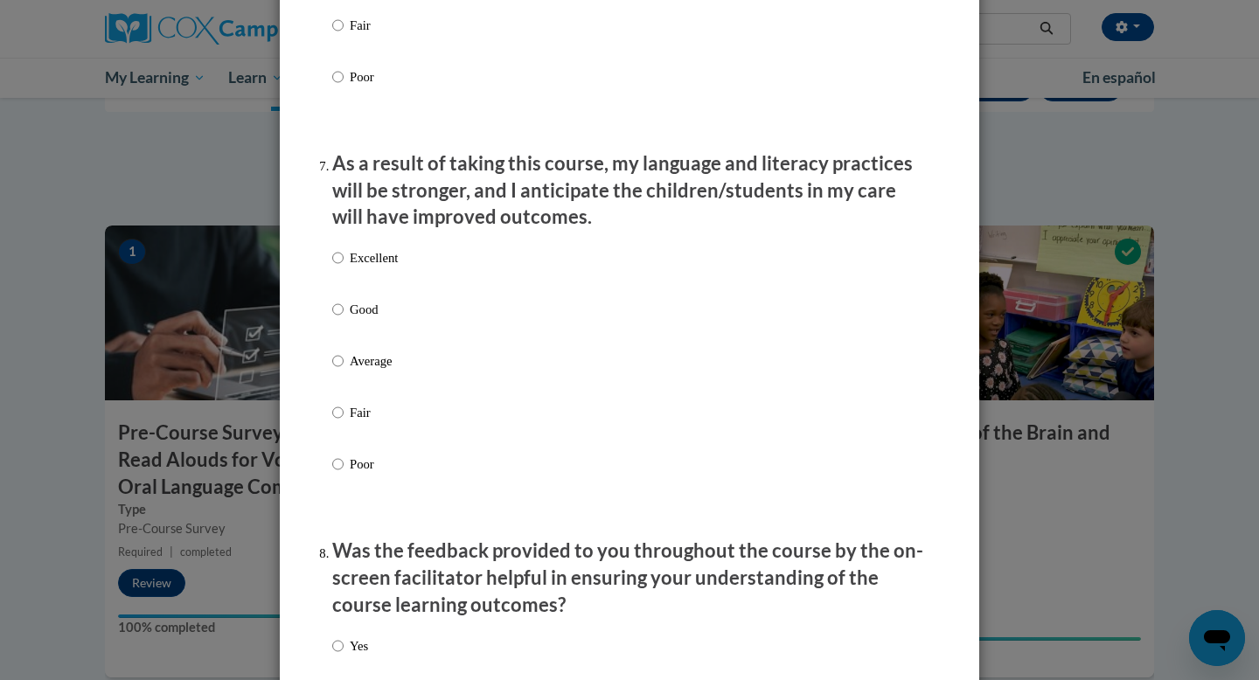
click at [345, 323] on label "Good" at bounding box center [365, 323] width 66 height 47
click at [344, 319] on input "Good" at bounding box center [337, 309] width 11 height 19
radio input "true"
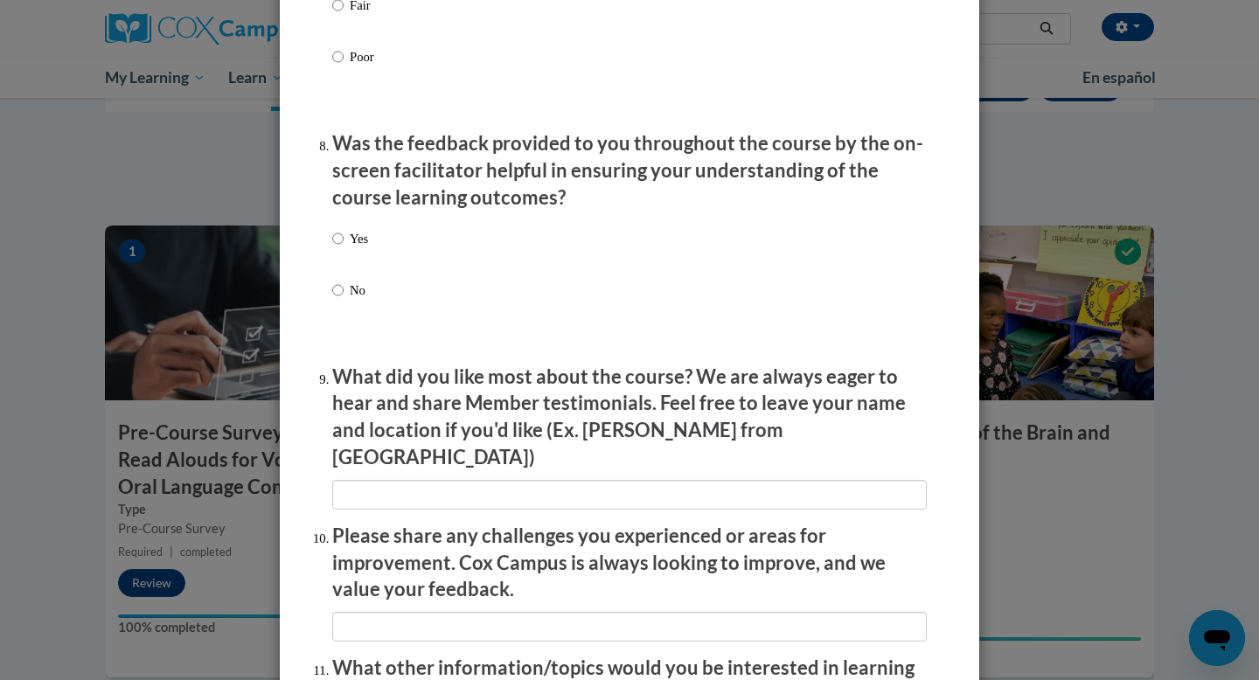
scroll to position [2616, 0]
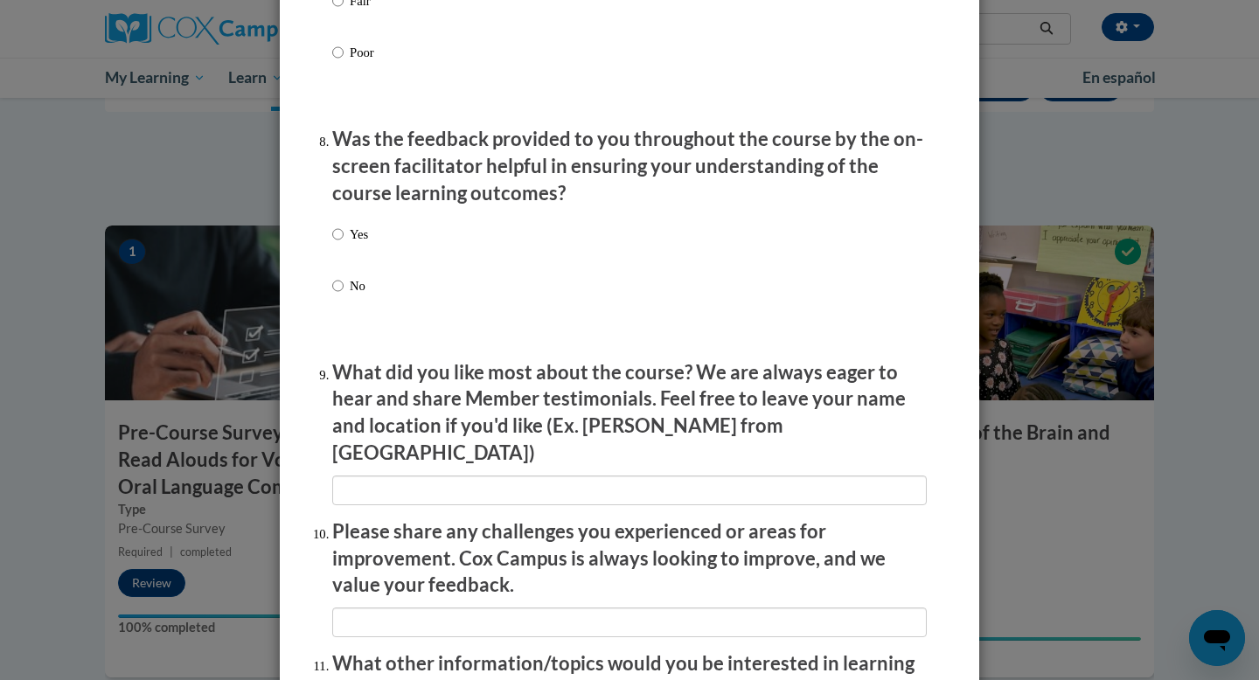
click at [354, 266] on label "Yes" at bounding box center [350, 248] width 36 height 47
click at [344, 244] on input "Yes" at bounding box center [337, 234] width 11 height 19
radio input "true"
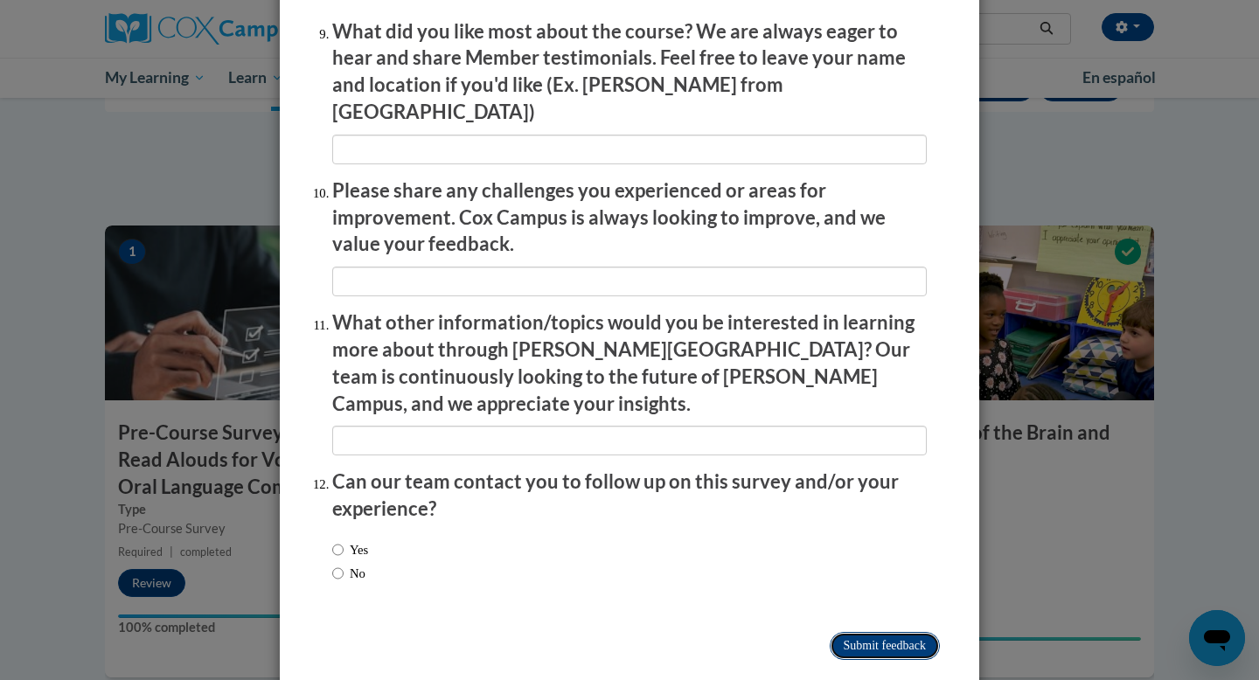
click at [852, 632] on input "Submit feedback" at bounding box center [885, 646] width 110 height 28
